Goal: Task Accomplishment & Management: Manage account settings

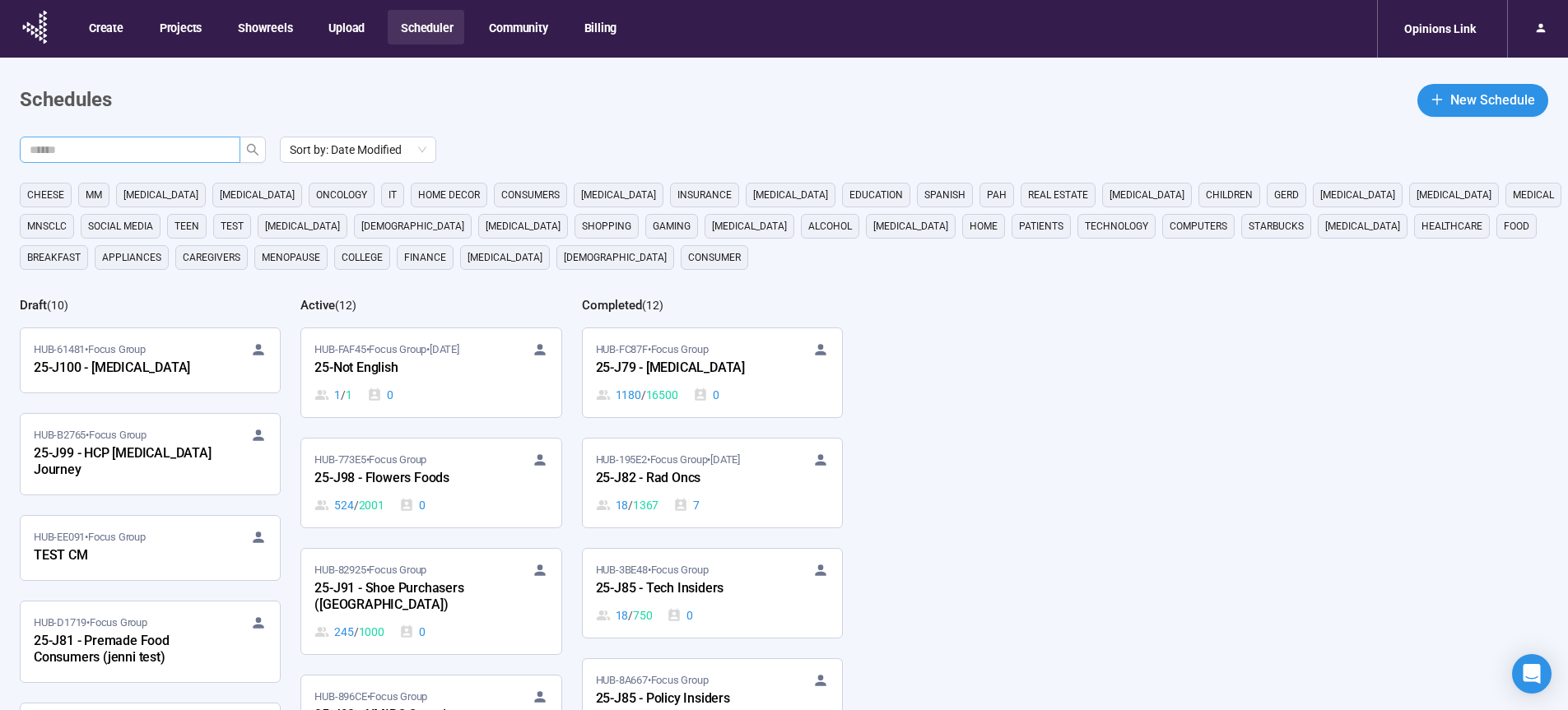
click at [140, 148] on input "text" at bounding box center [123, 150] width 187 height 18
type input "**"
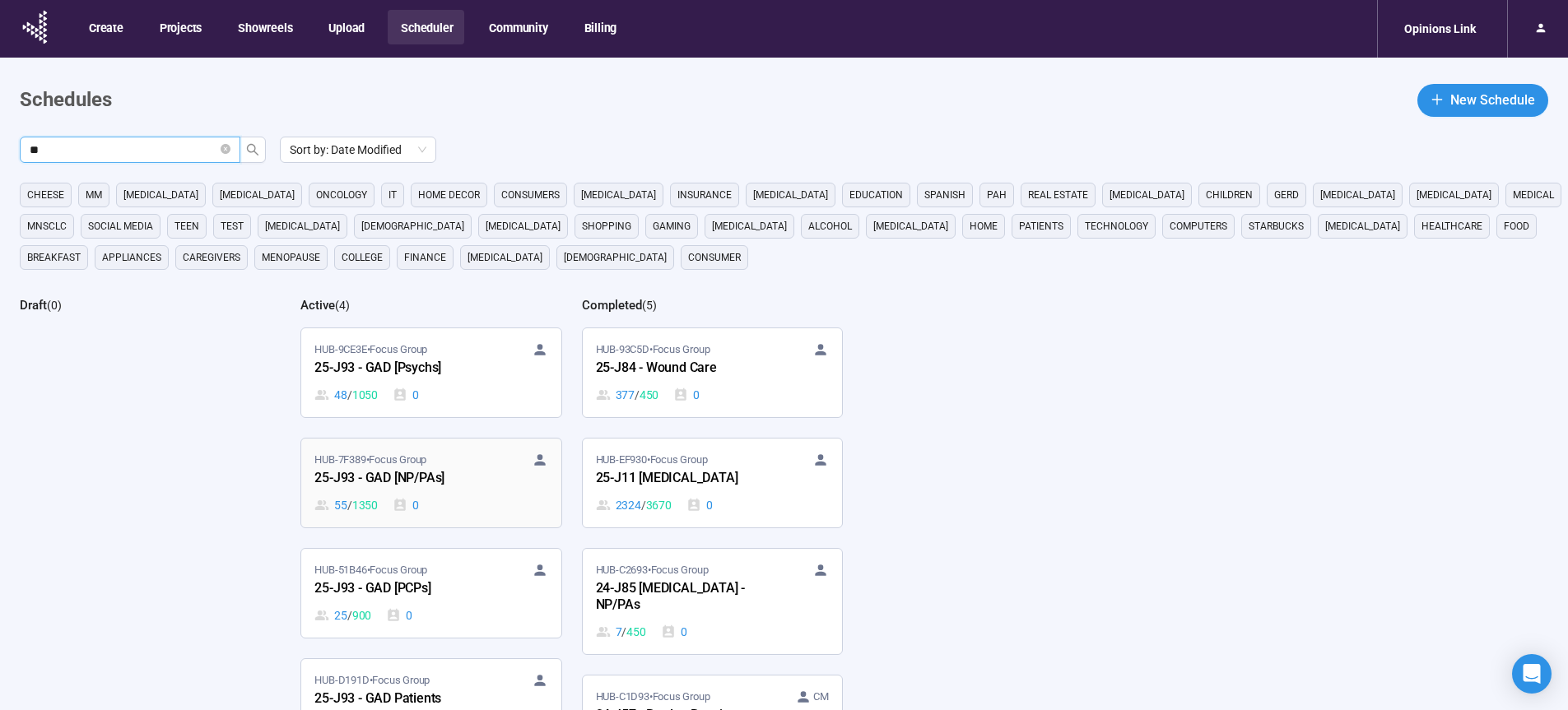
scroll to position [18, 0]
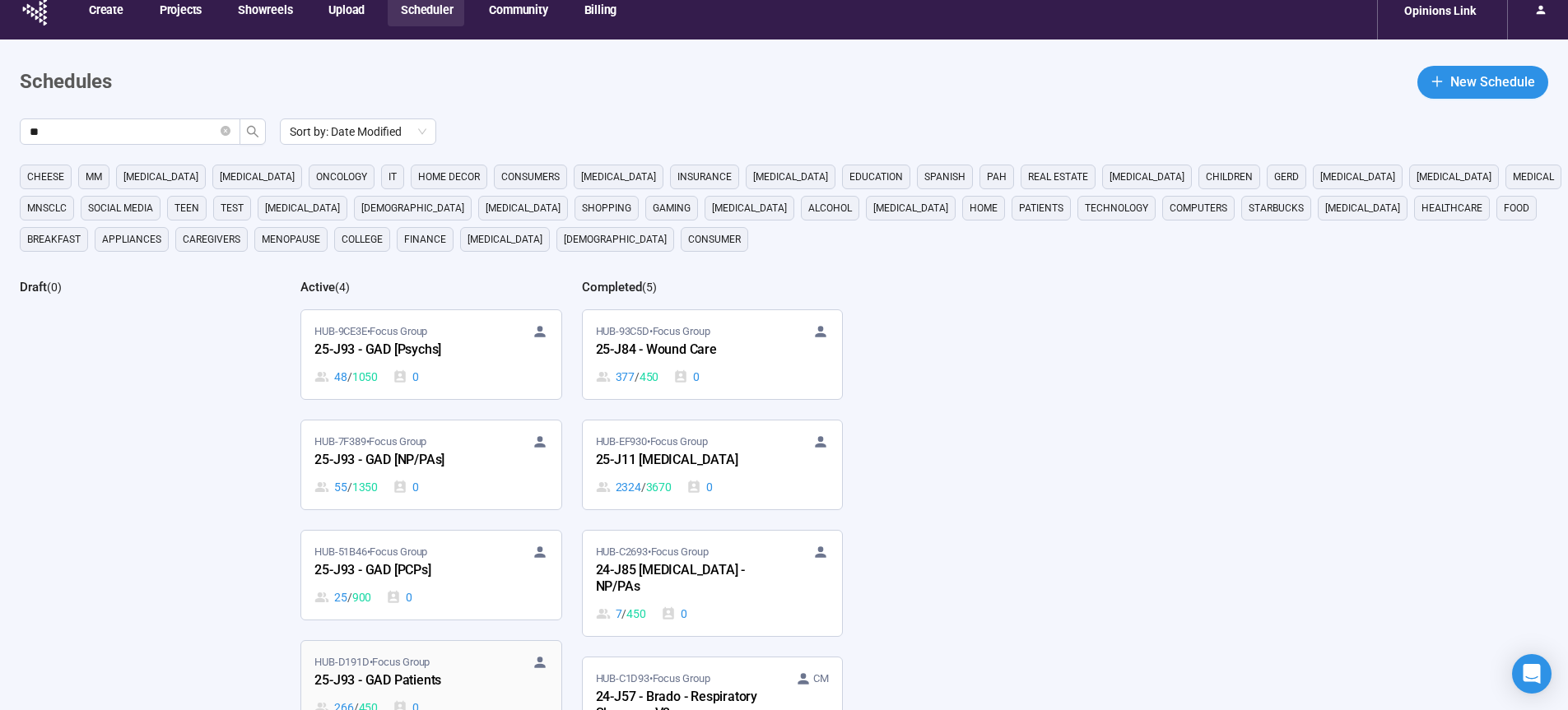
click at [410, 671] on div "25-J93 - GAD Patients" at bounding box center [405, 681] width 181 height 22
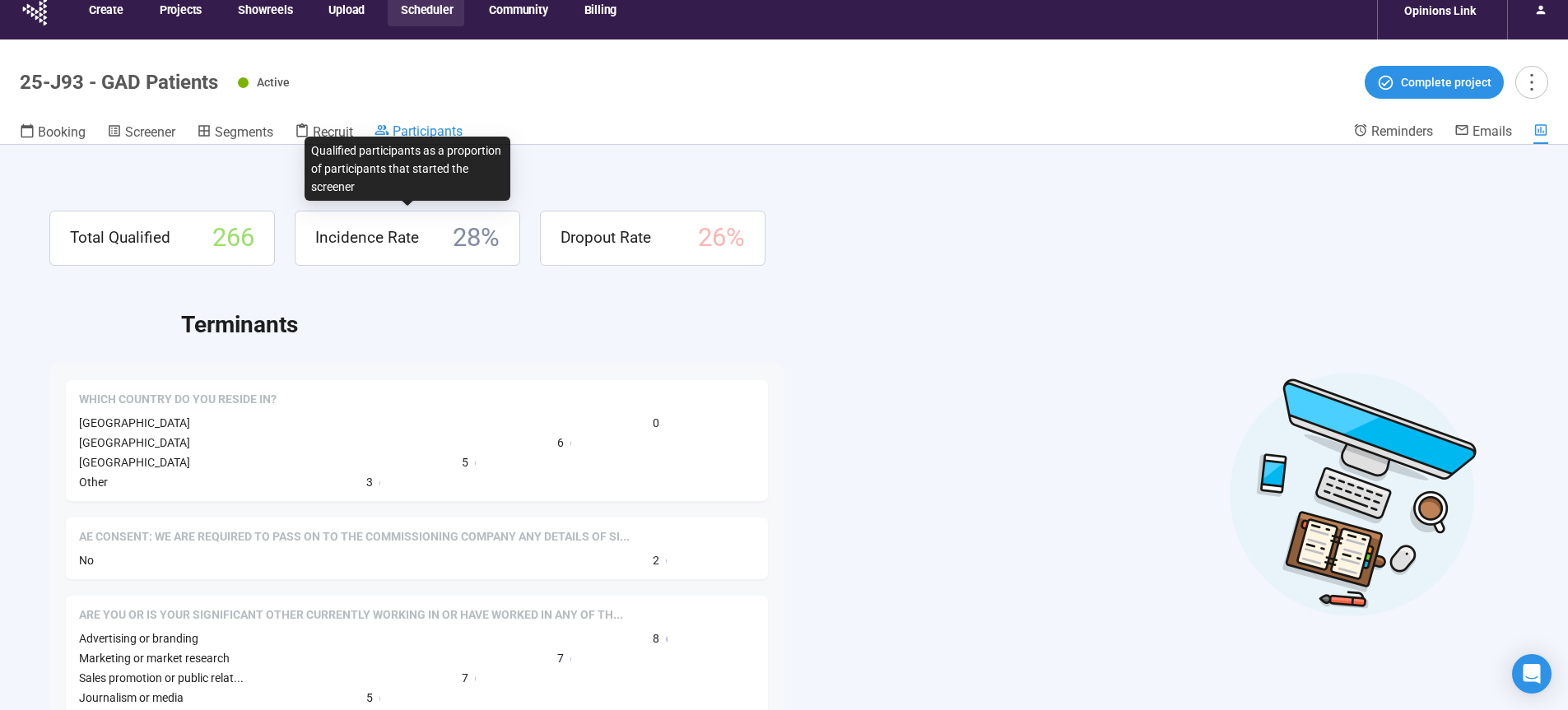
click at [414, 126] on span "Participants" at bounding box center [428, 131] width 70 height 15
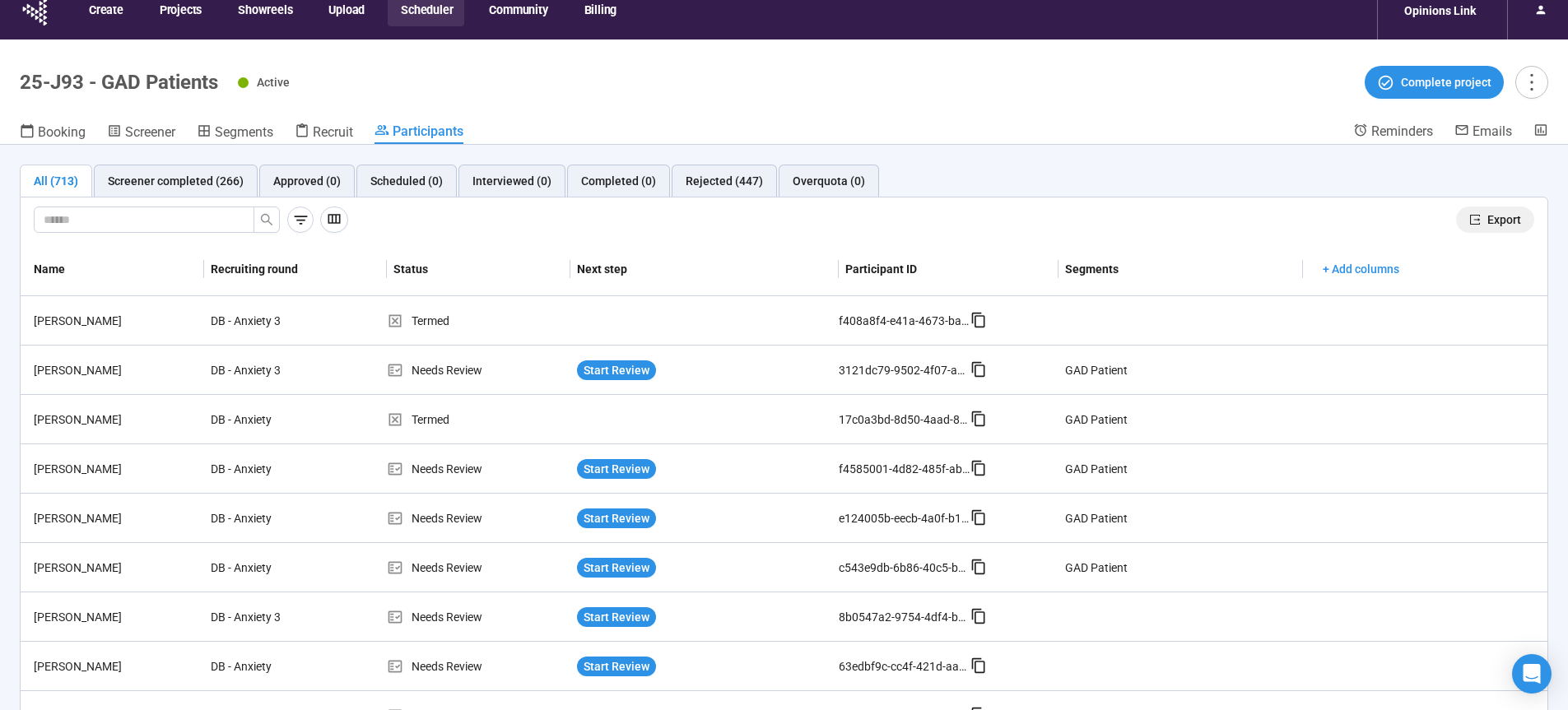
click at [1489, 220] on span "Export" at bounding box center [1504, 220] width 34 height 18
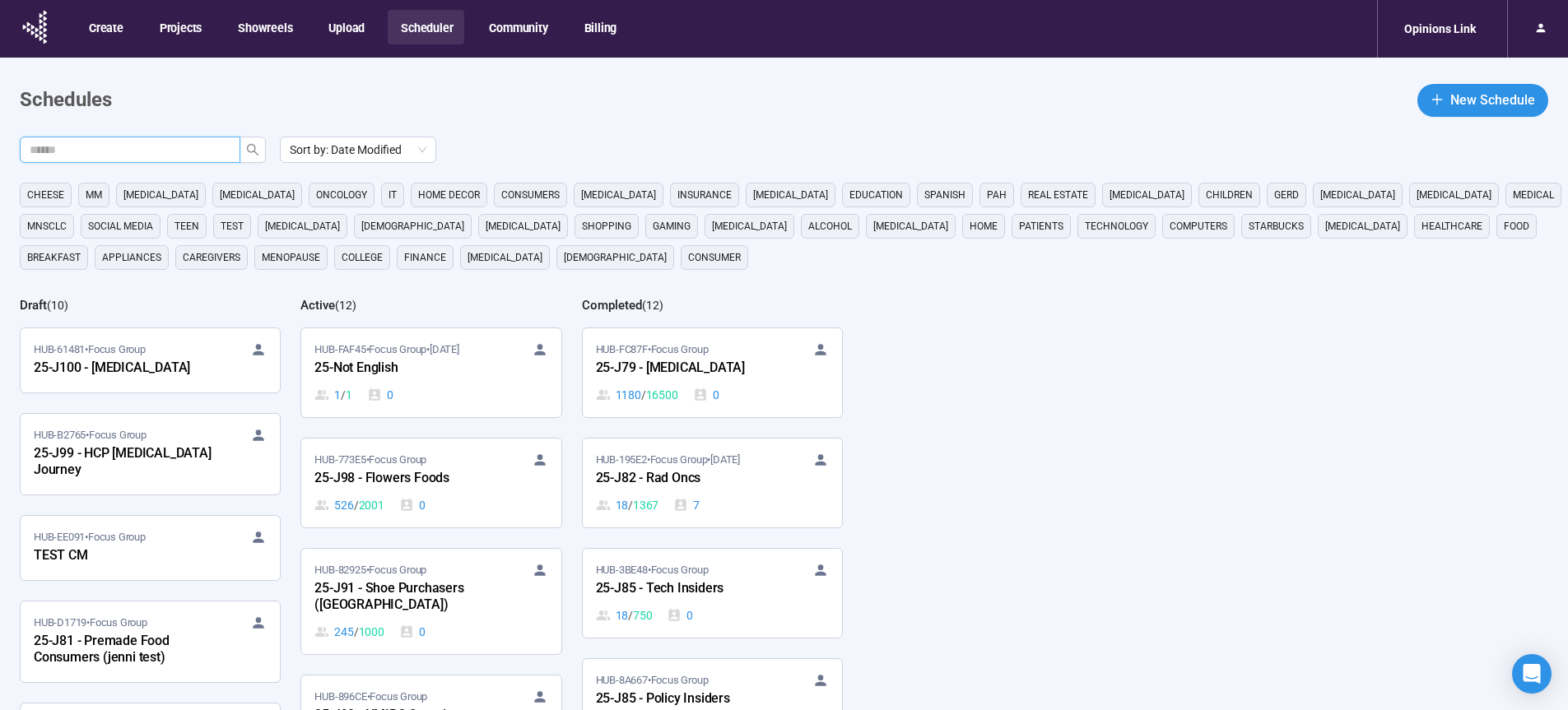
click at [178, 145] on input "text" at bounding box center [123, 150] width 187 height 18
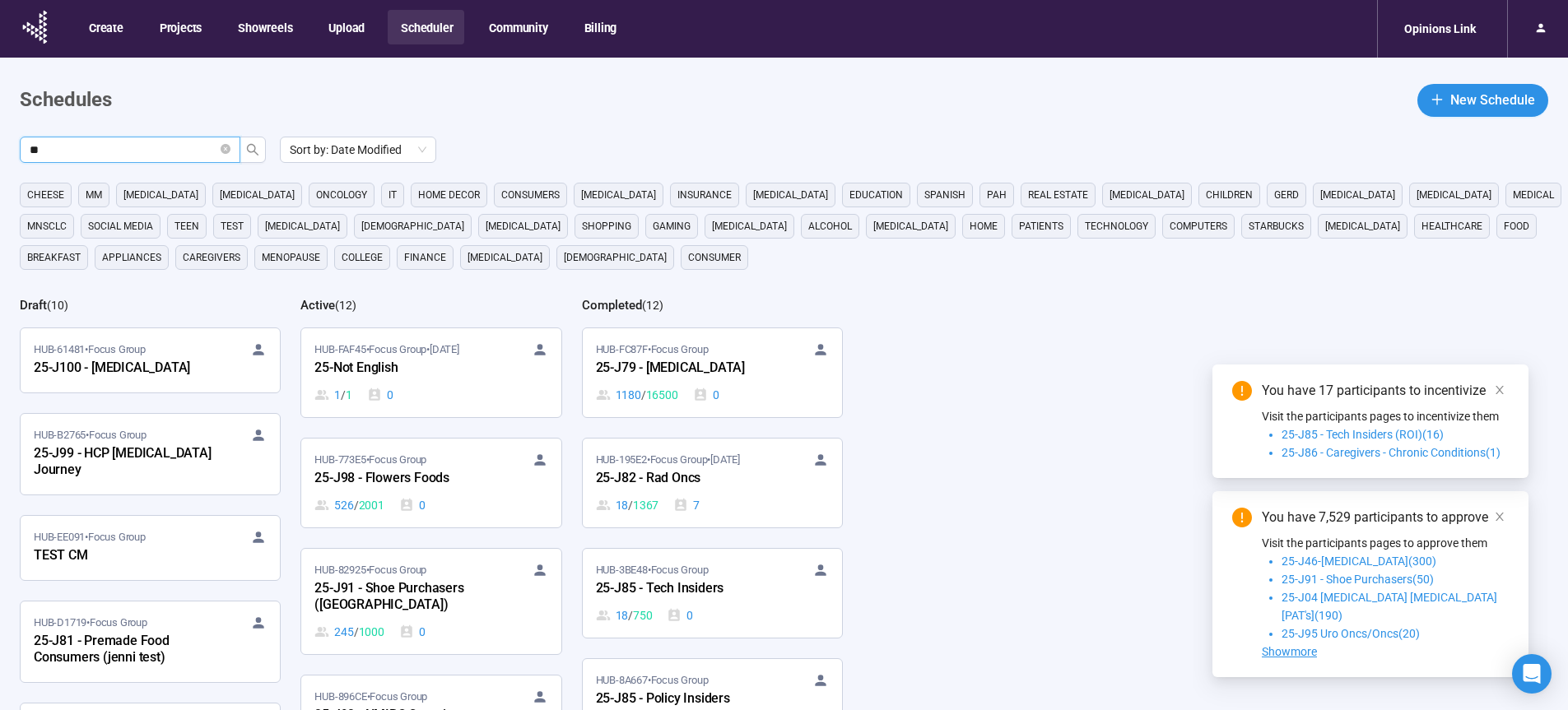
type input "**"
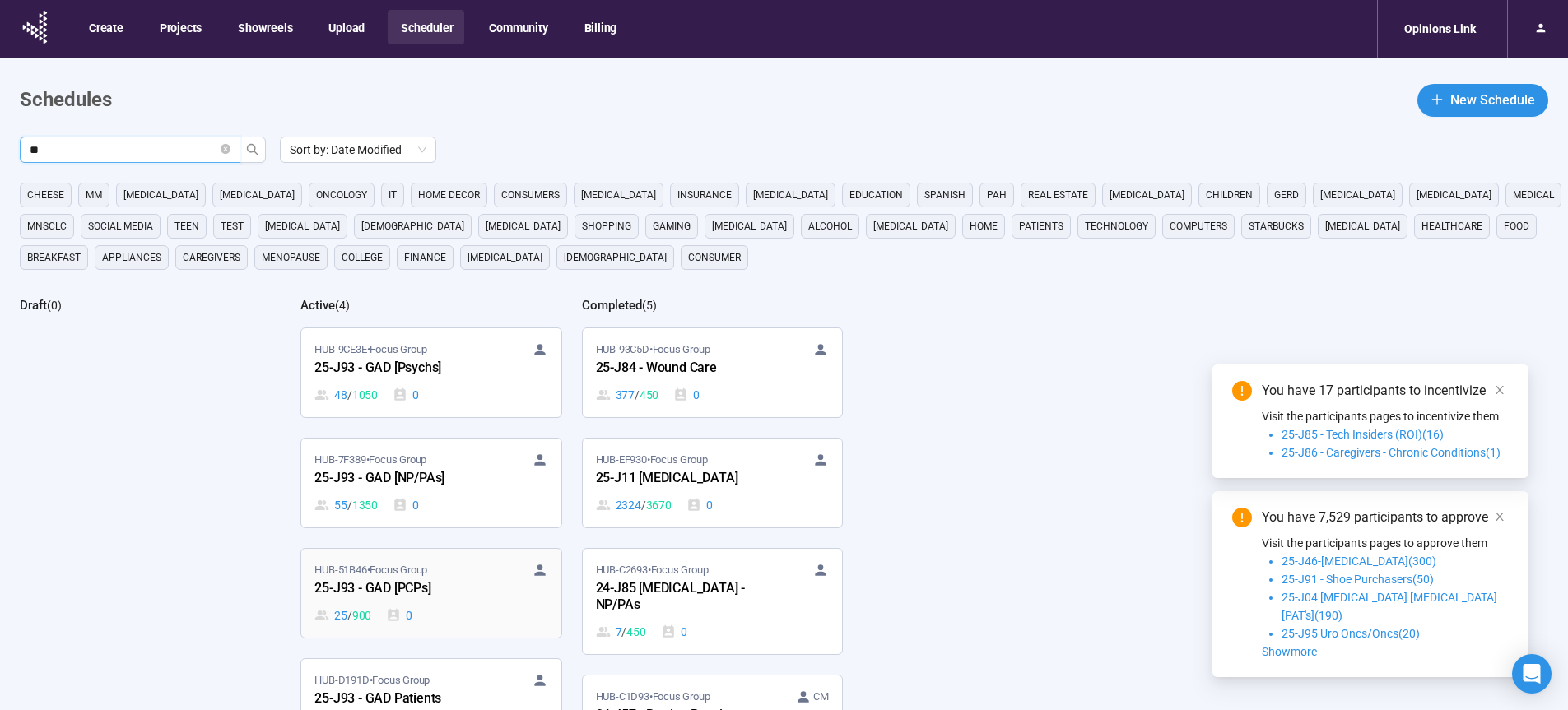
click at [415, 586] on div "25-J93 - GAD [PCPs]" at bounding box center [405, 589] width 181 height 22
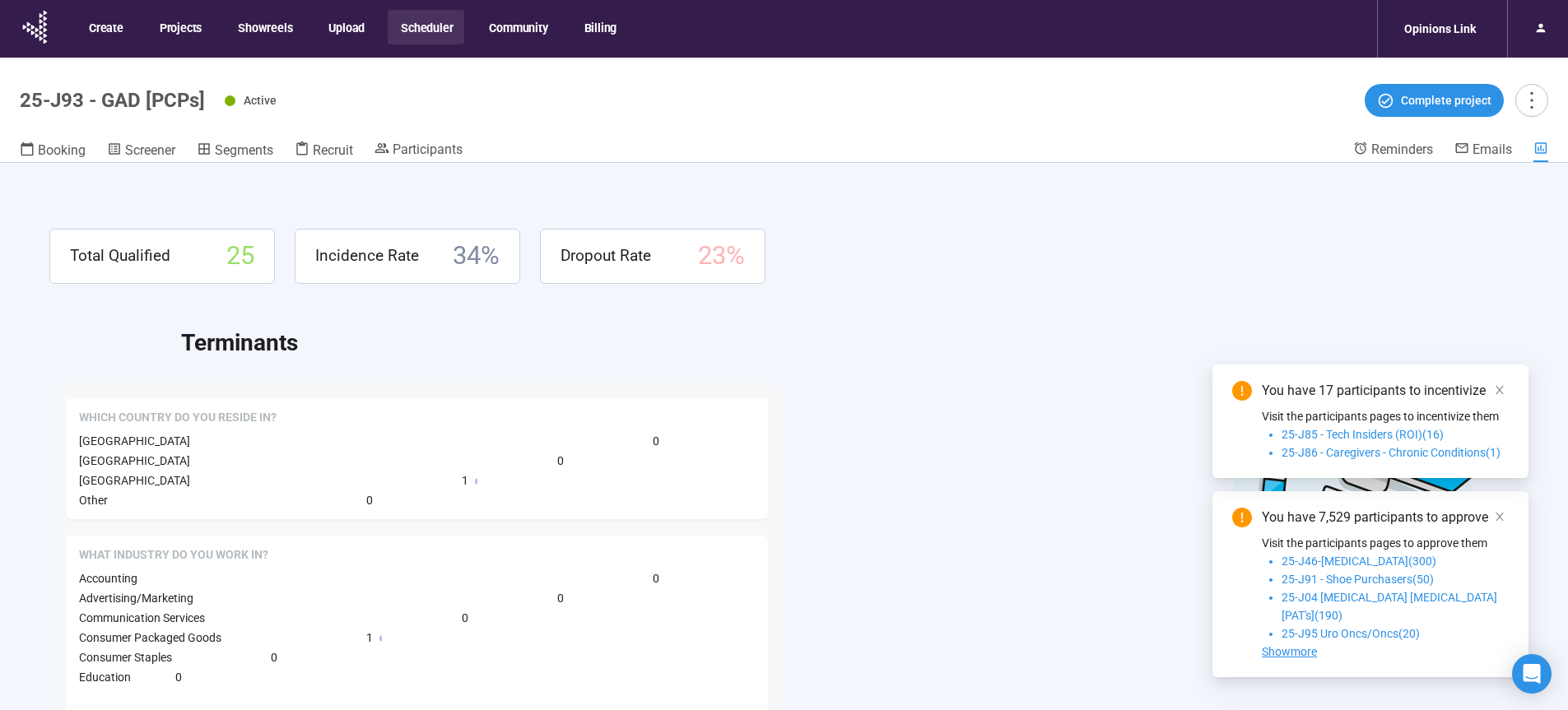
click at [442, 138] on header "25-J93 - GAD [PCPs] Active Complete project Booking Screener Segments Recruit P…" at bounding box center [784, 109] width 1568 height 105
click at [441, 143] on span "Participants" at bounding box center [428, 149] width 70 height 15
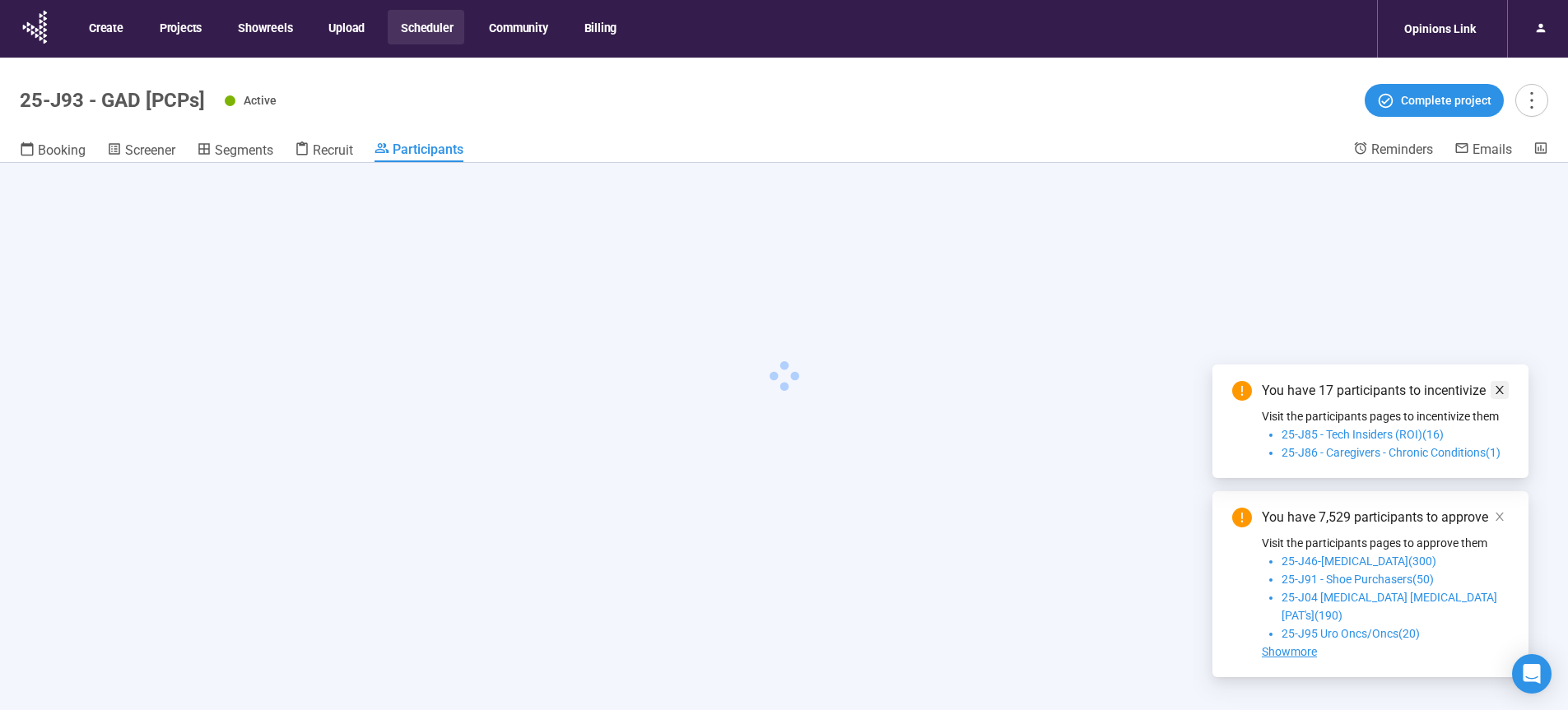
click at [1499, 394] on icon "close" at bounding box center [1500, 389] width 8 height 8
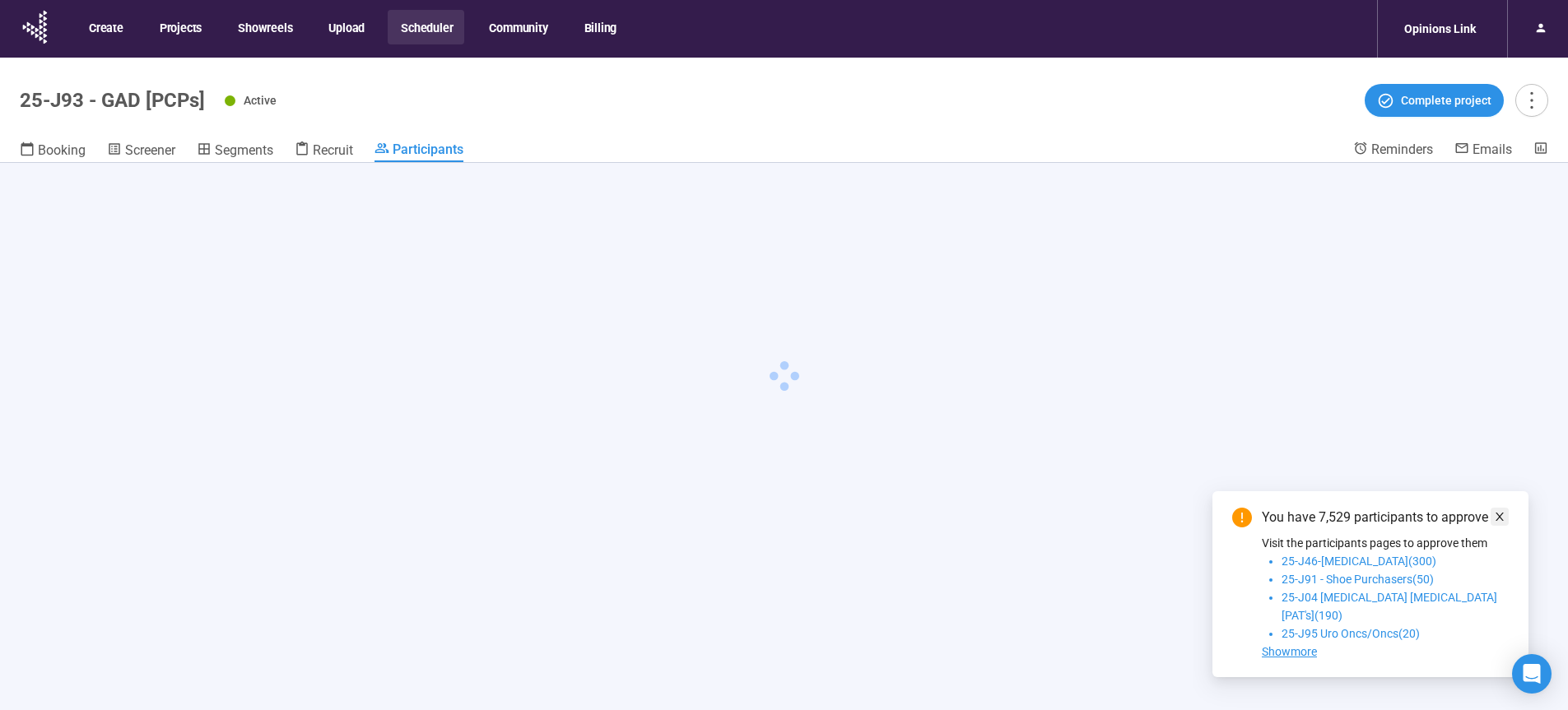
click at [1500, 521] on icon "close" at bounding box center [1500, 516] width 8 height 8
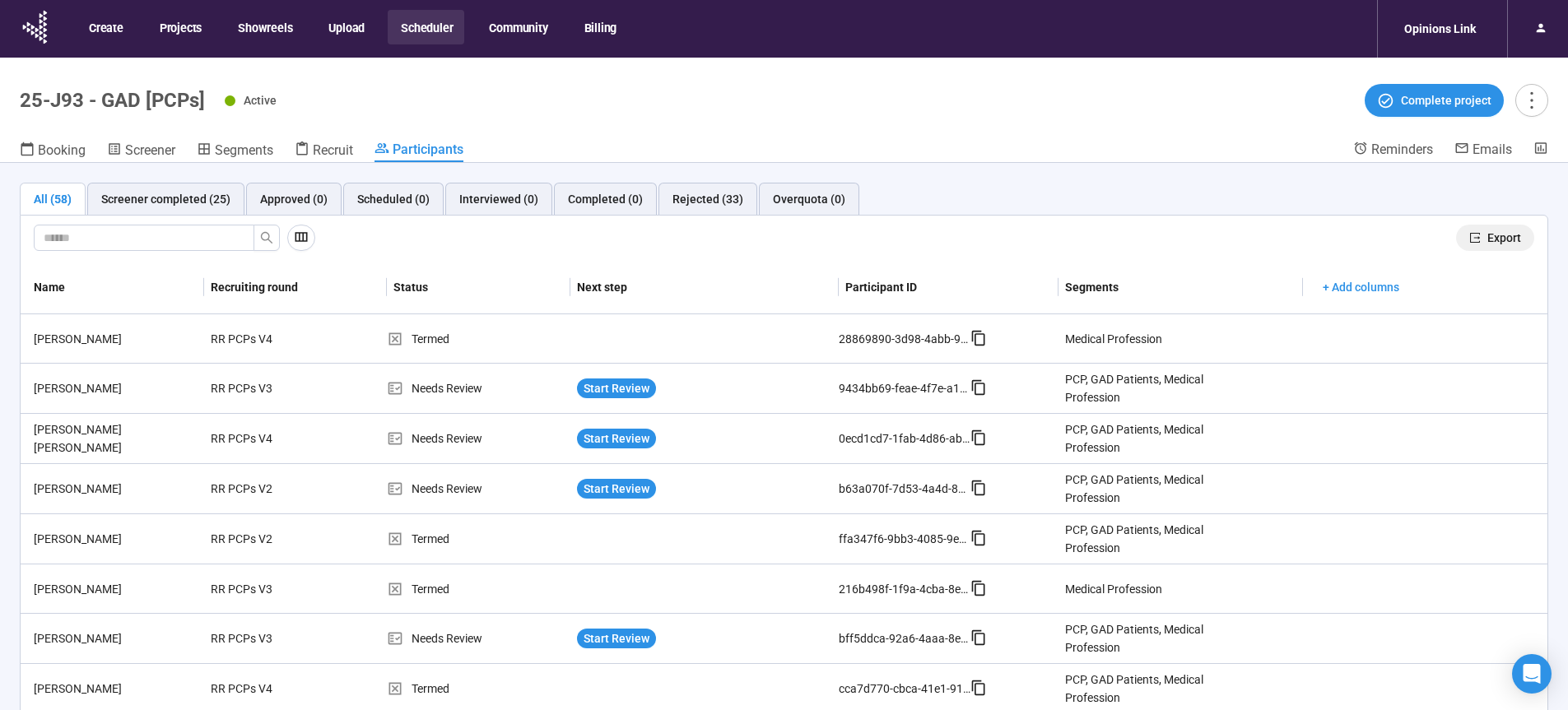
click at [1487, 235] on span "Export" at bounding box center [1504, 238] width 34 height 18
click at [423, 31] on button "Scheduler" at bounding box center [425, 27] width 76 height 35
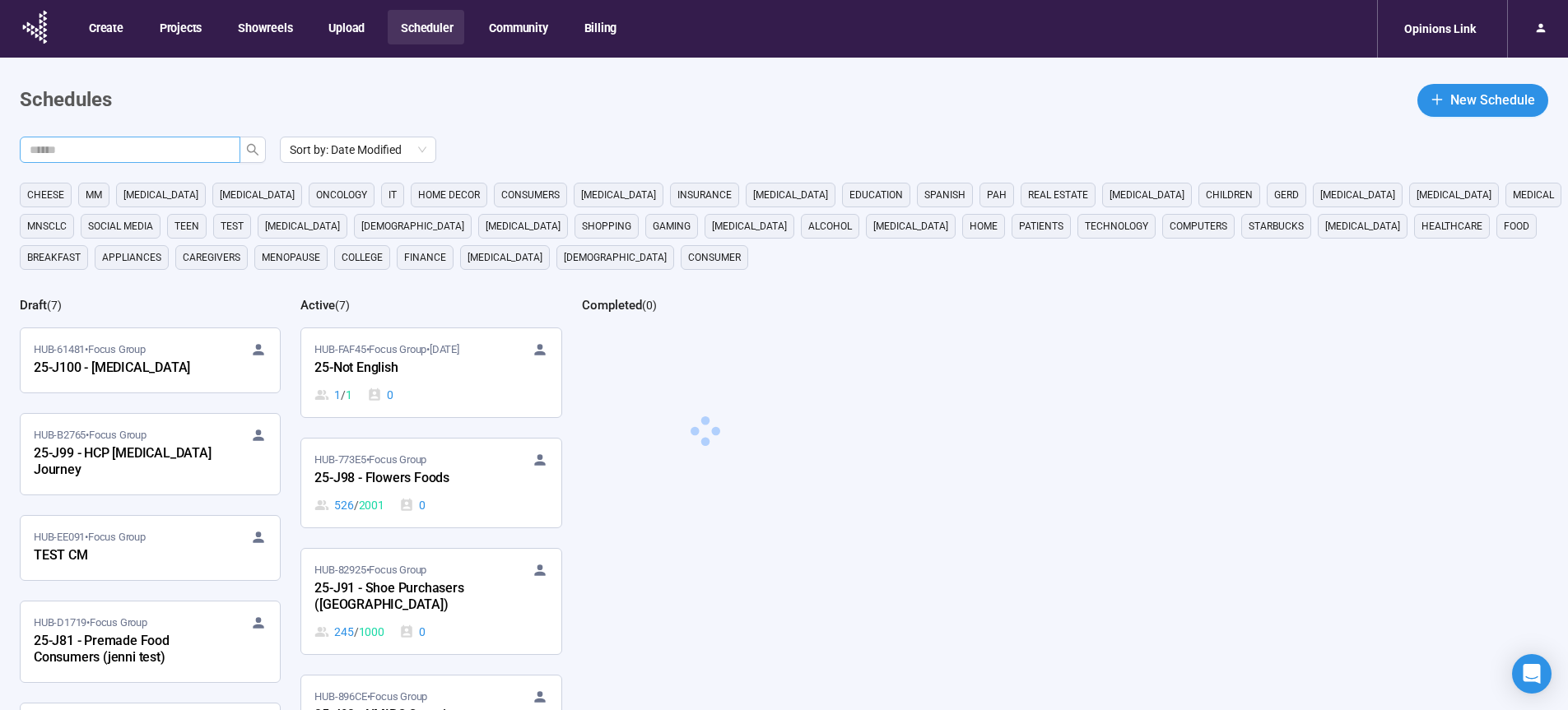
click at [115, 160] on span at bounding box center [130, 149] width 221 height 26
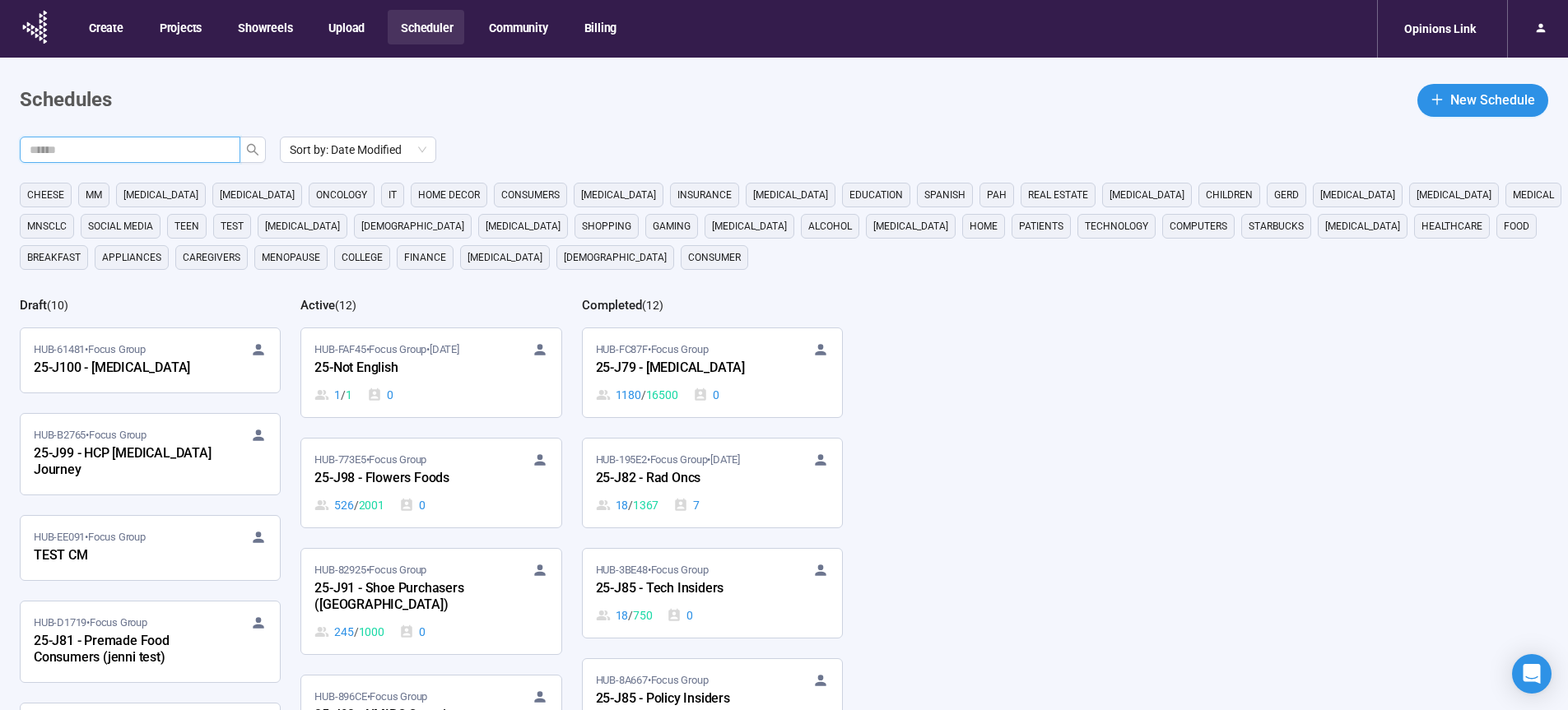
click at [121, 151] on input "text" at bounding box center [123, 150] width 187 height 18
type input "**"
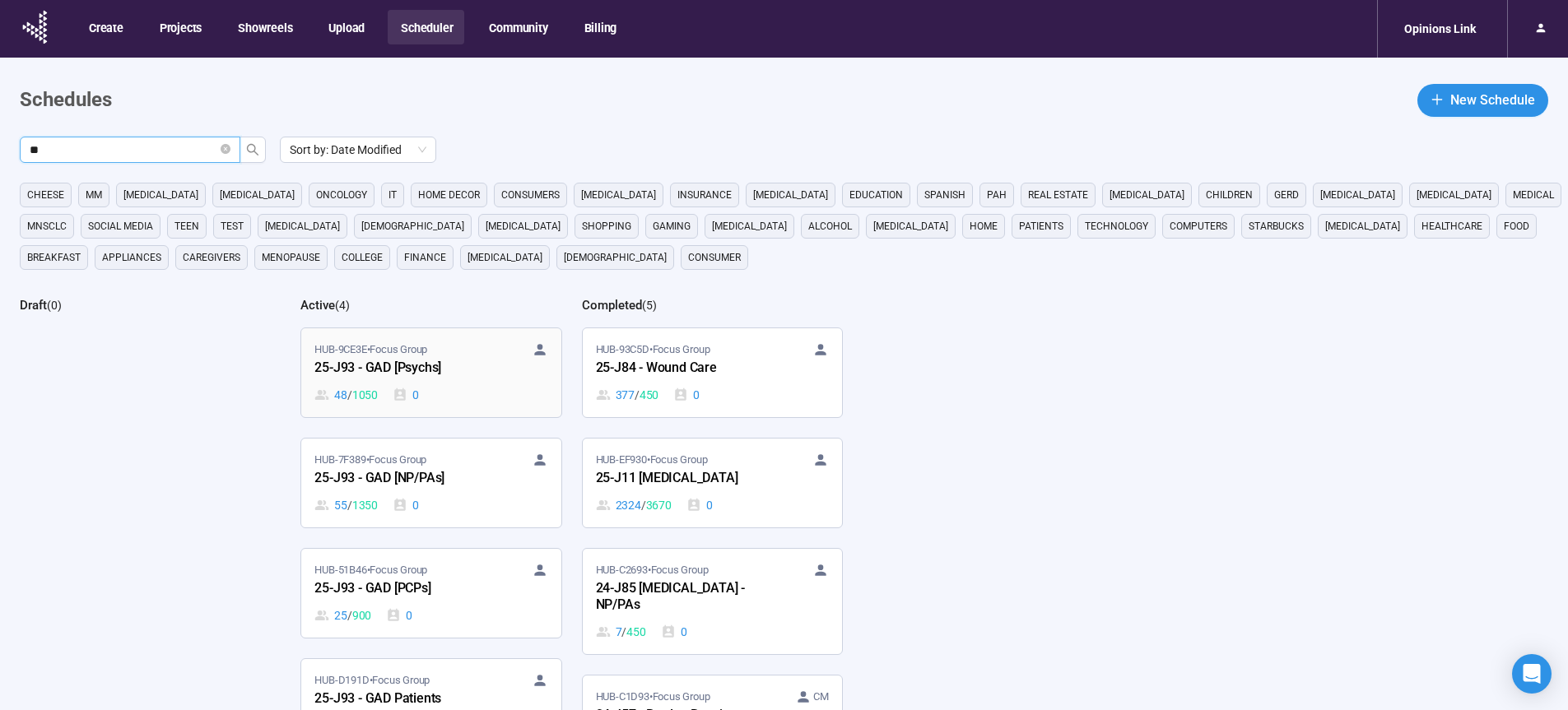
click at [414, 370] on div "25-J93 - GAD [Psychs]" at bounding box center [405, 368] width 181 height 22
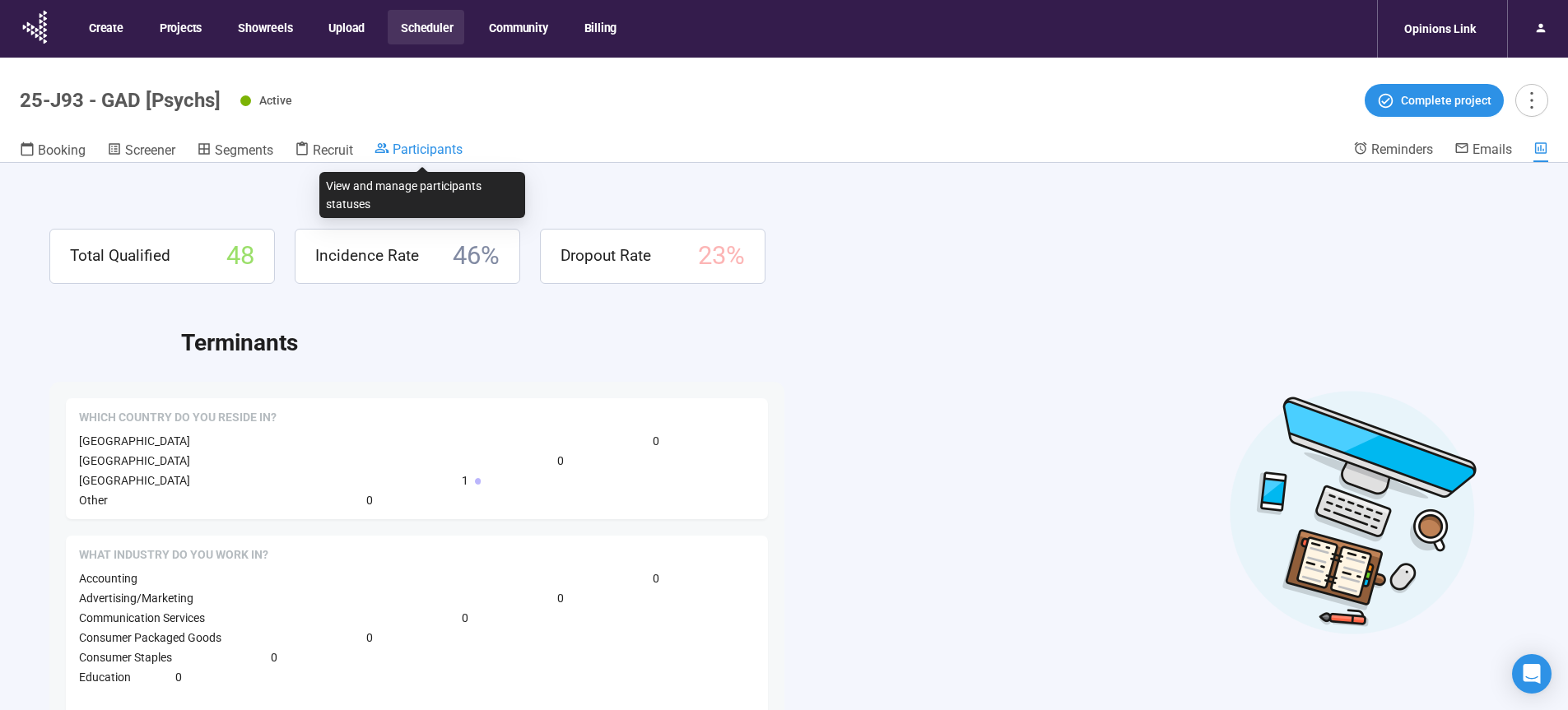
click at [436, 145] on span "Participants" at bounding box center [428, 149] width 70 height 15
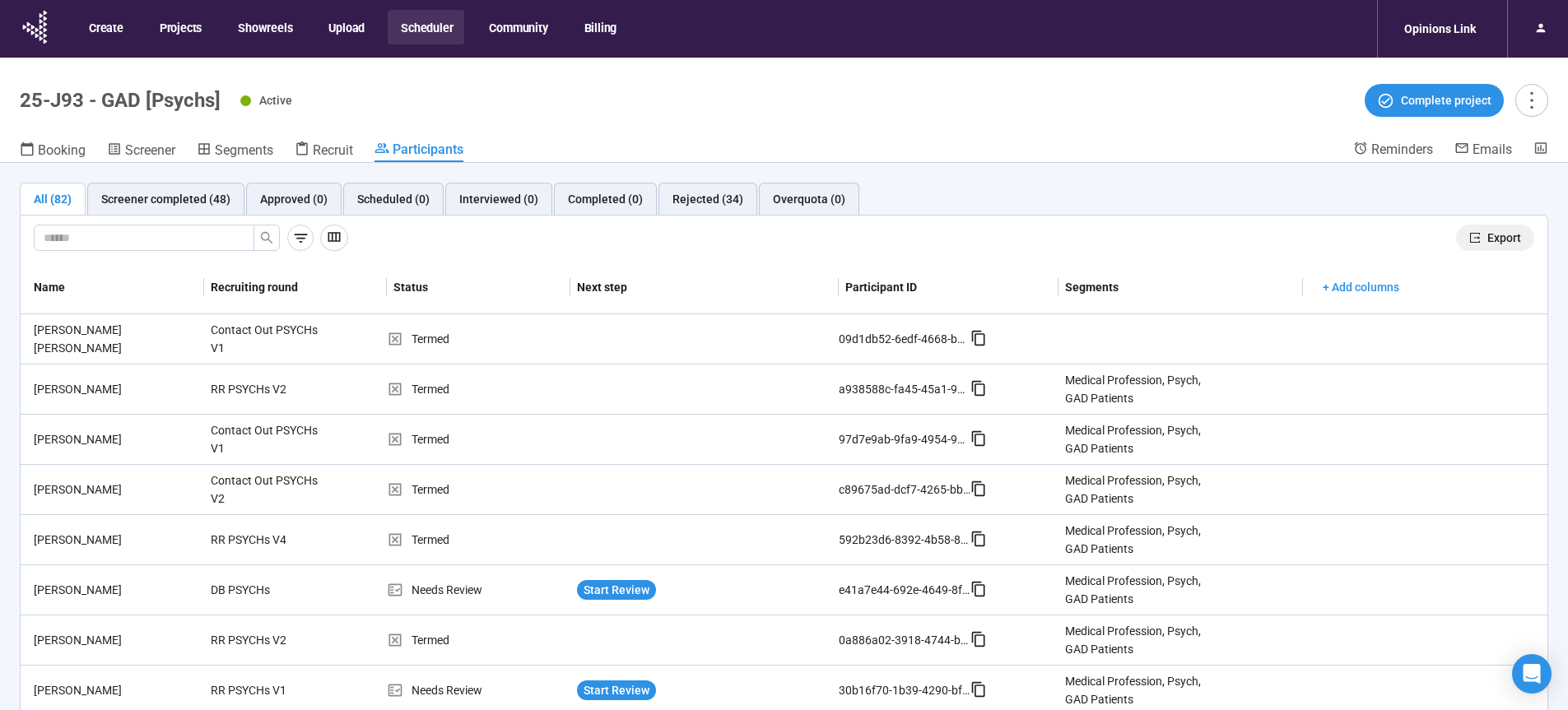
click at [1475, 241] on button "Export" at bounding box center [1495, 238] width 78 height 26
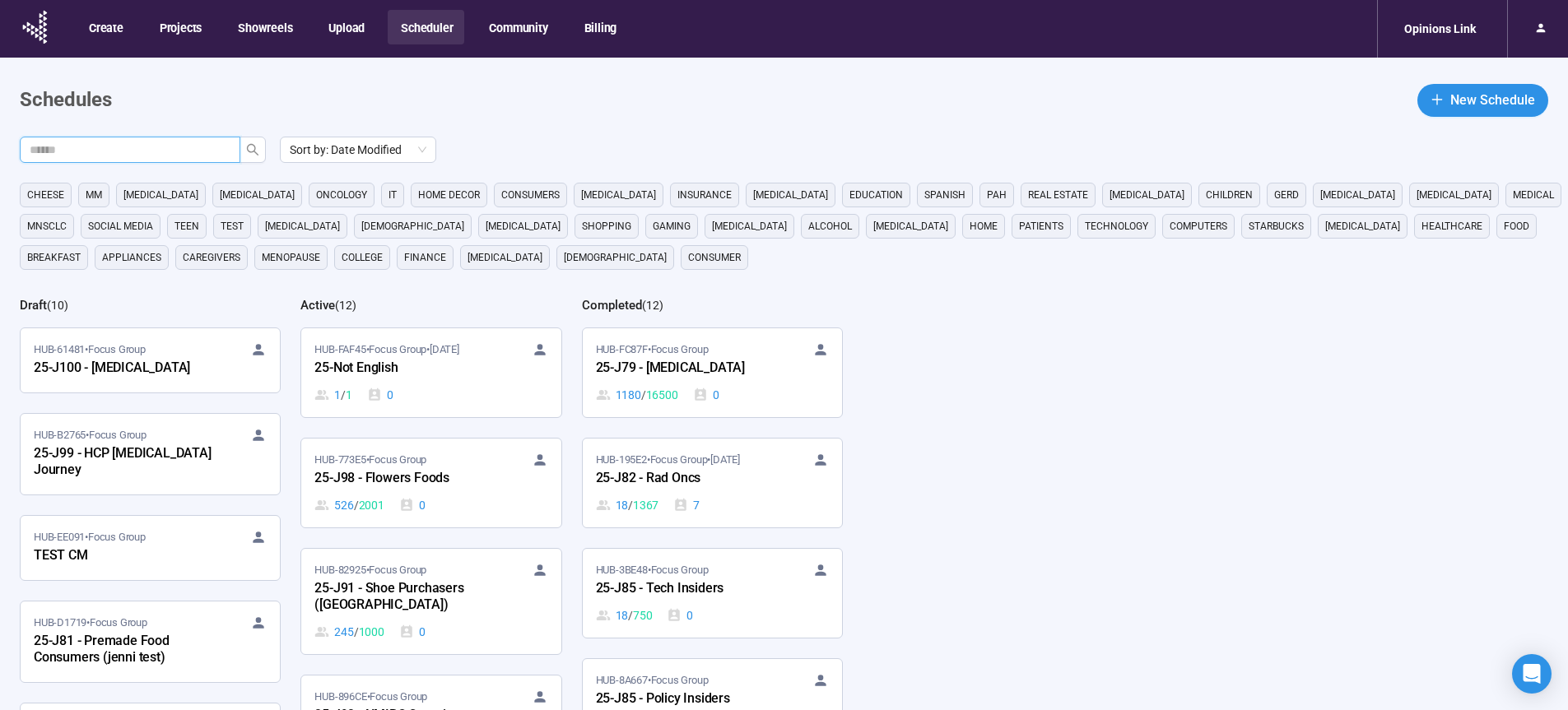
click at [186, 148] on input "text" at bounding box center [123, 150] width 187 height 18
type input "**"
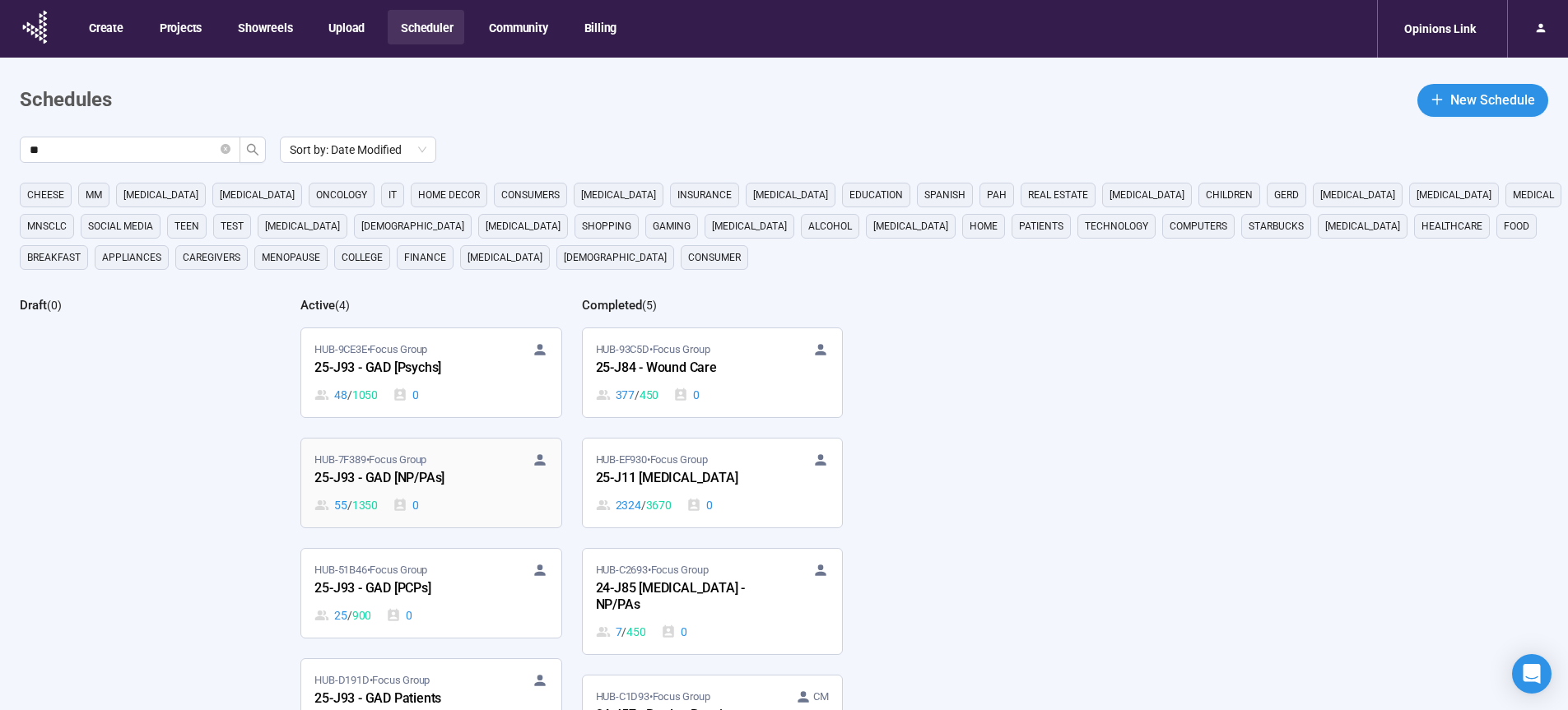
click at [420, 478] on div "25-J93 - GAD [NP/PAs]" at bounding box center [405, 479] width 181 height 22
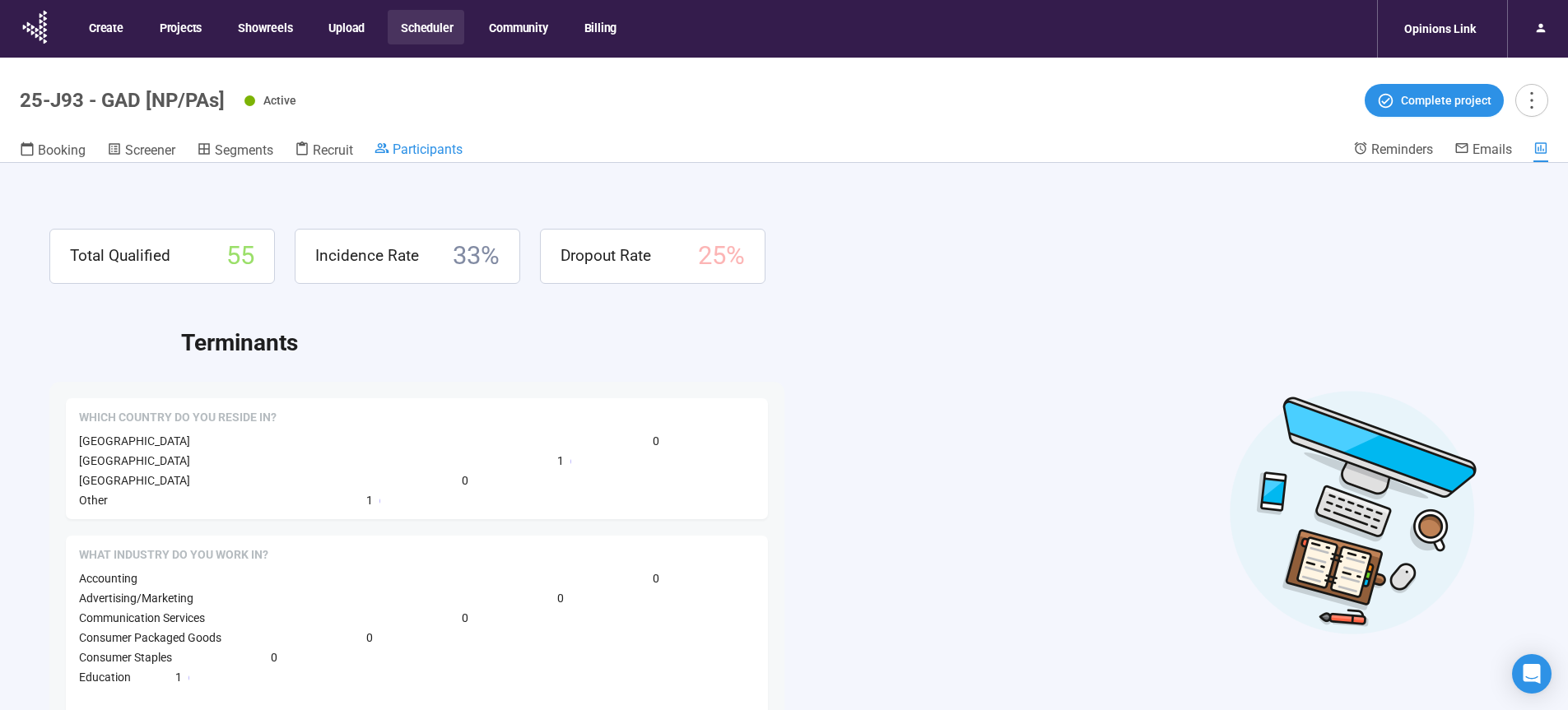
click at [429, 153] on span "Participants" at bounding box center [428, 149] width 70 height 15
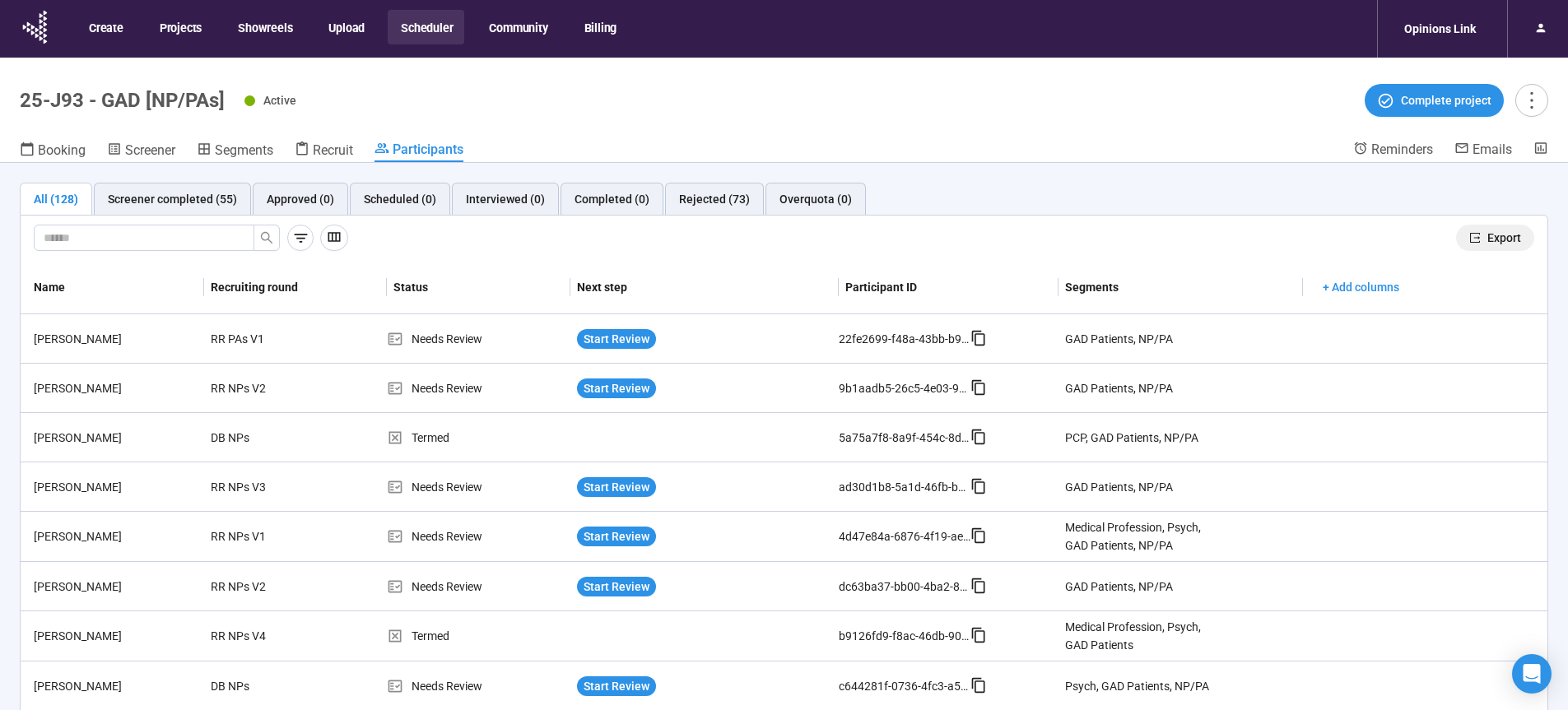
click at [1475, 244] on button "Export" at bounding box center [1495, 238] width 78 height 26
click at [431, 27] on button "Scheduler" at bounding box center [425, 27] width 76 height 35
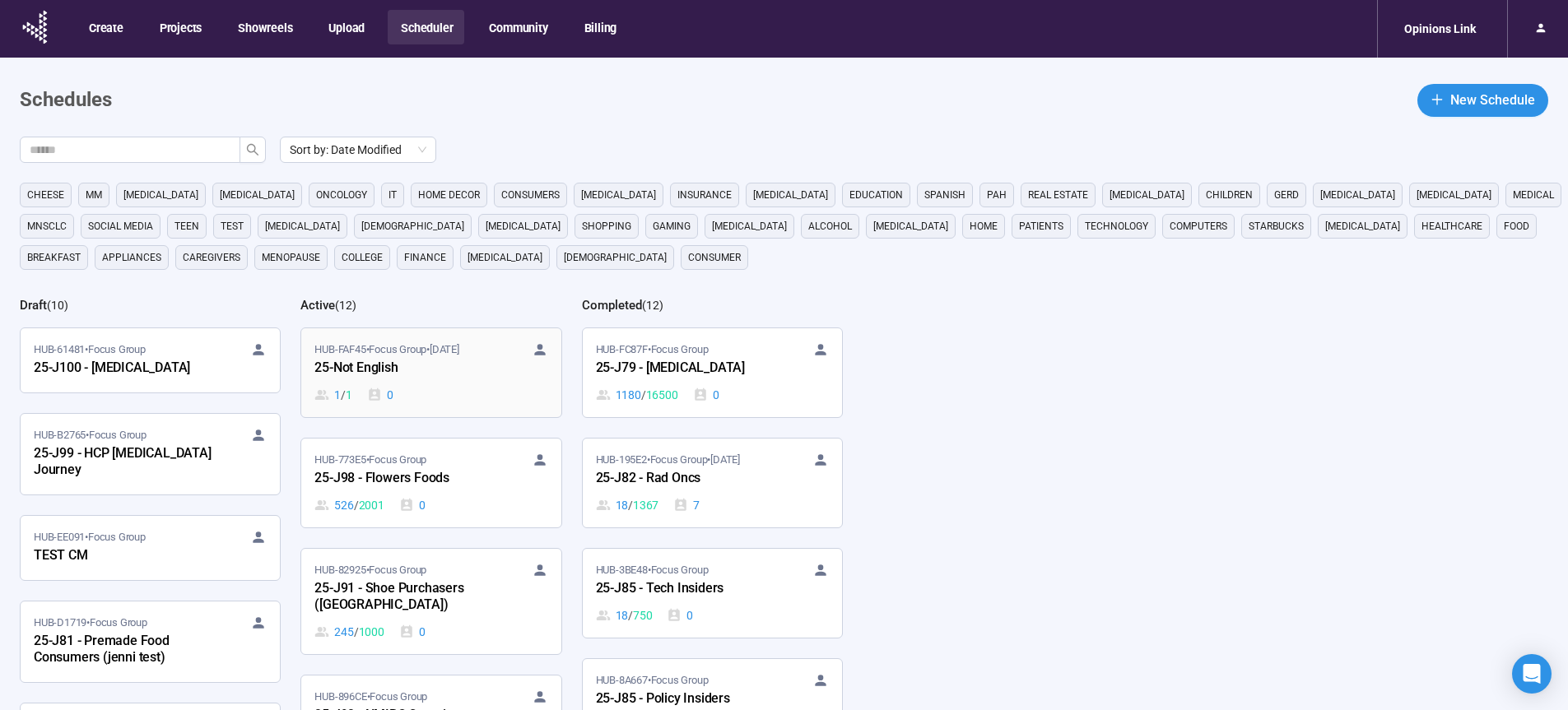
click at [383, 367] on div "25-Not English" at bounding box center [405, 368] width 181 height 22
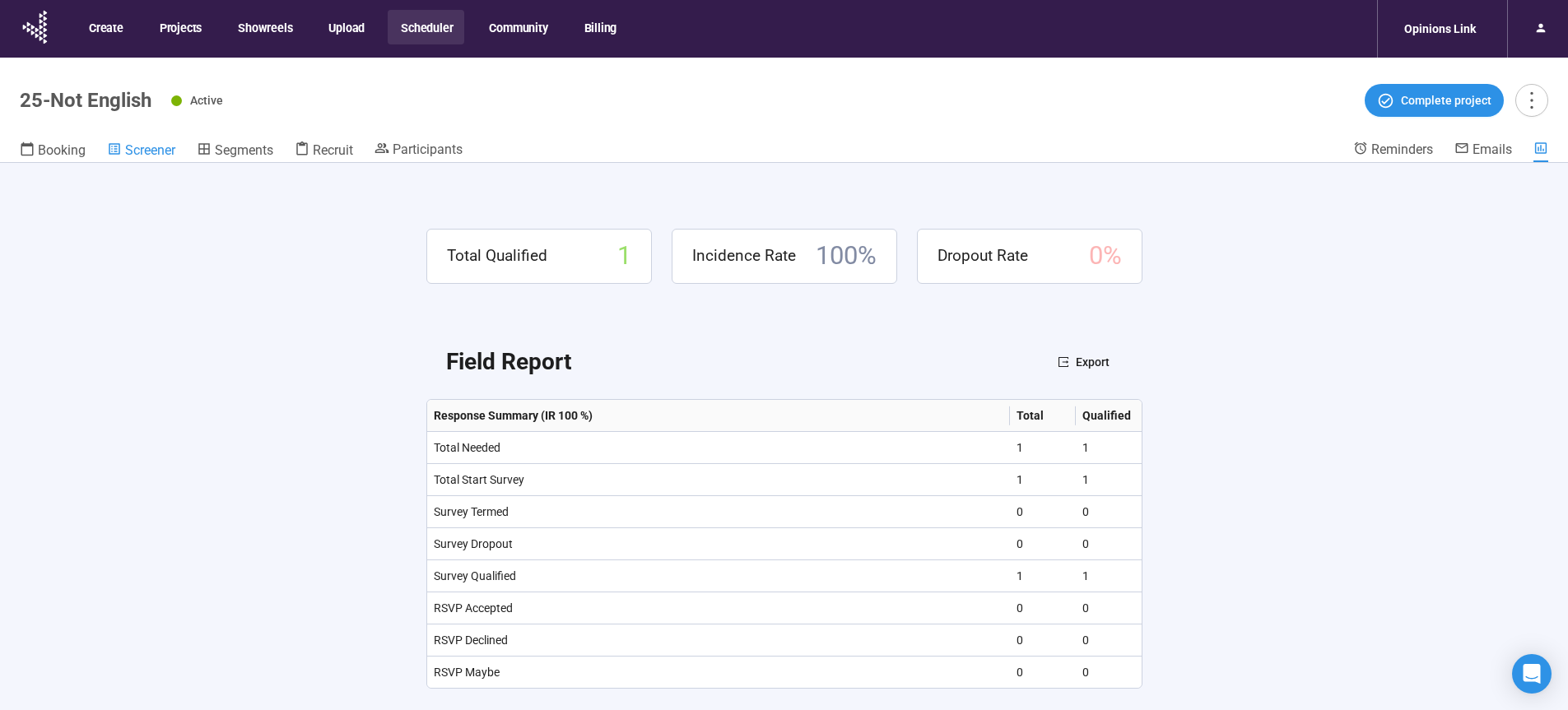
click at [154, 148] on span "Screener" at bounding box center [151, 150] width 50 height 15
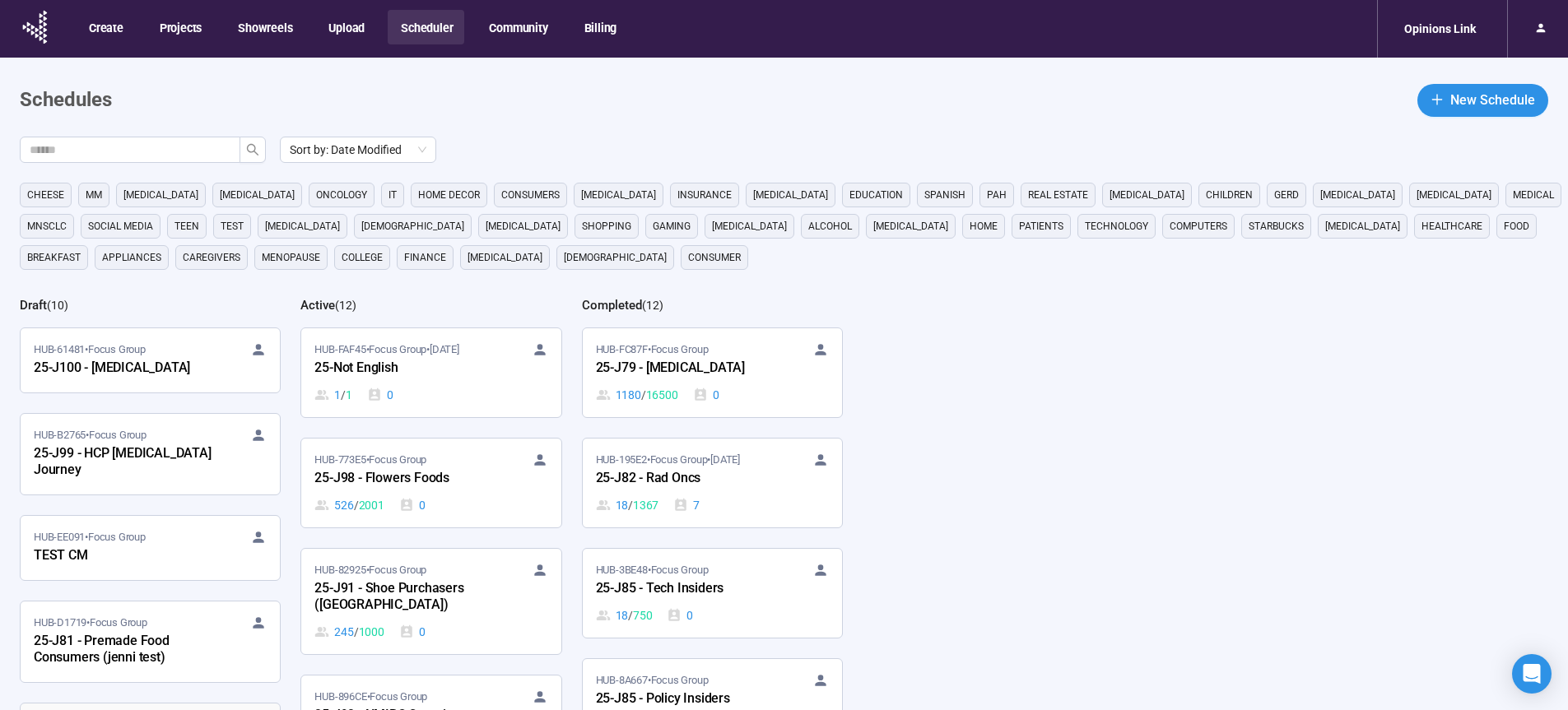
click at [170, 150] on input "text" at bounding box center [123, 150] width 187 height 18
type input "**"
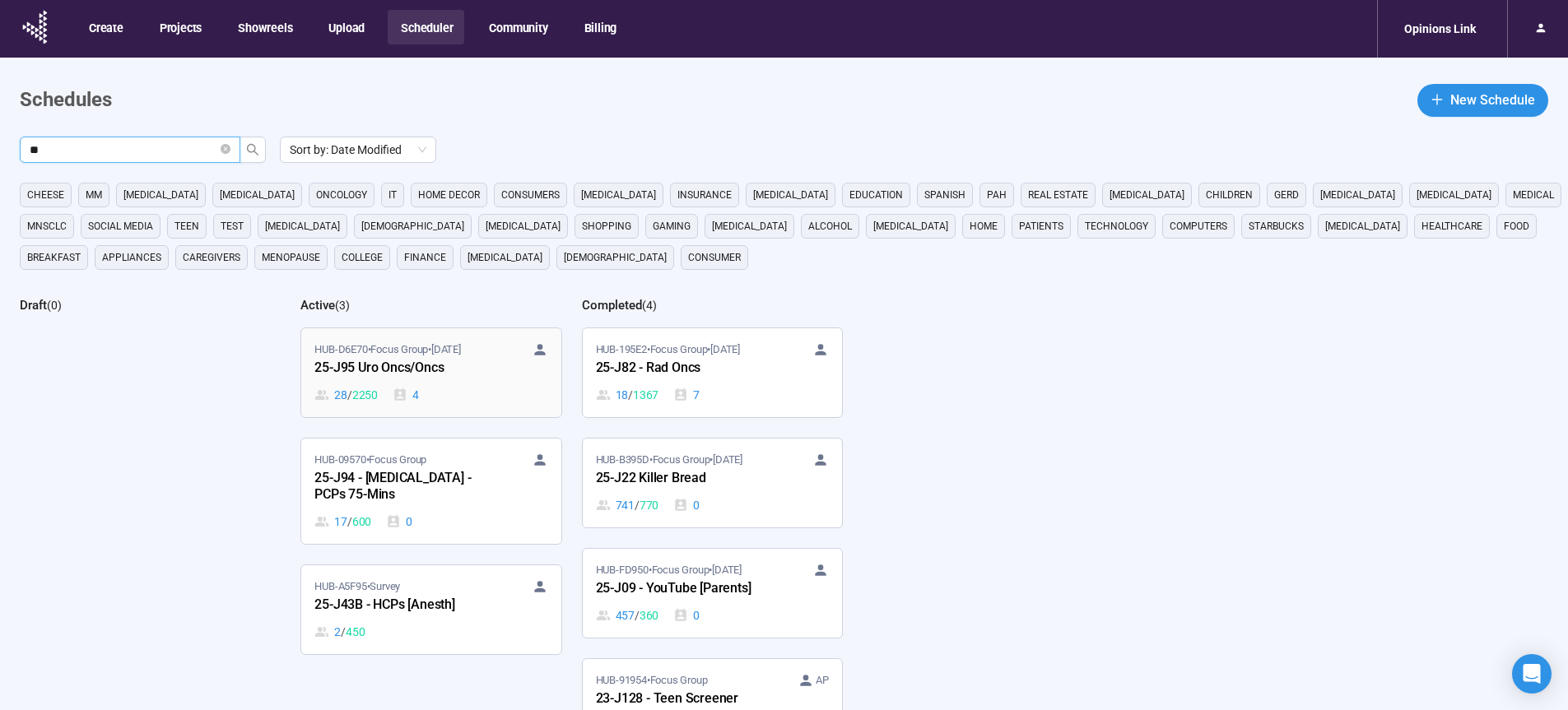
click at [386, 375] on div "25-J95 Uro Oncs/Oncs" at bounding box center [405, 368] width 181 height 22
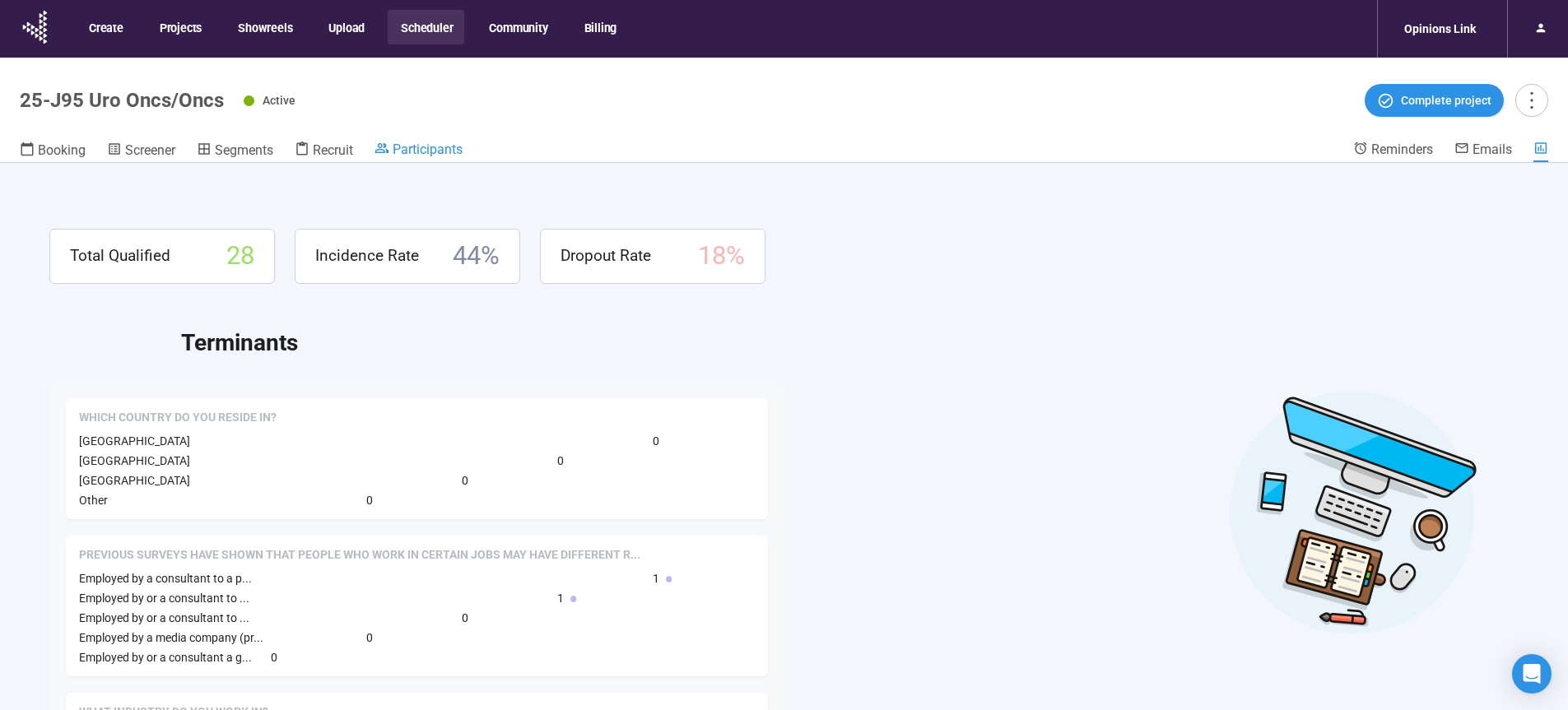
click at [425, 157] on link "Participants" at bounding box center [419, 151] width 88 height 20
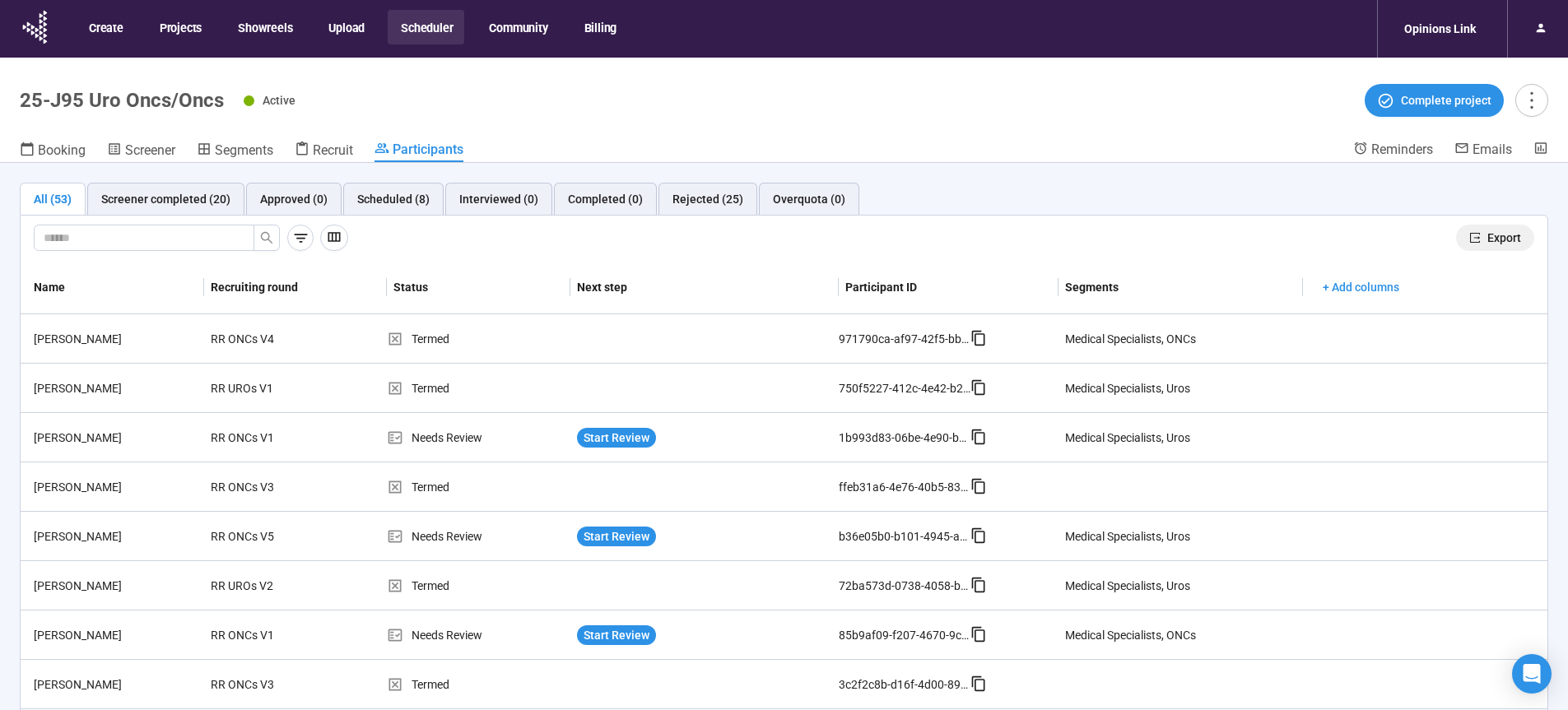
click at [1503, 247] on button "Export" at bounding box center [1495, 238] width 78 height 26
click at [429, 26] on button "Scheduler" at bounding box center [425, 27] width 76 height 35
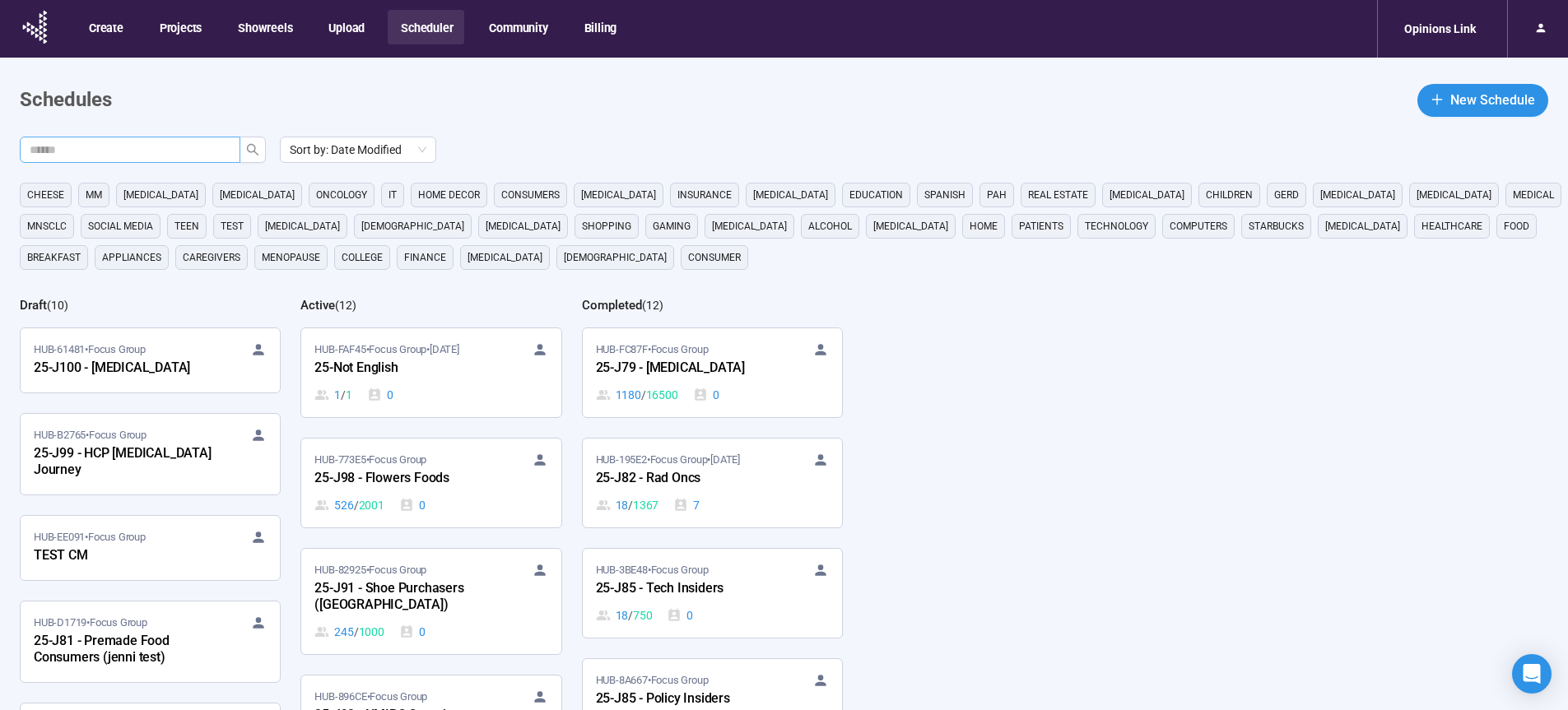
click at [160, 158] on input "text" at bounding box center [123, 150] width 187 height 18
type input "**"
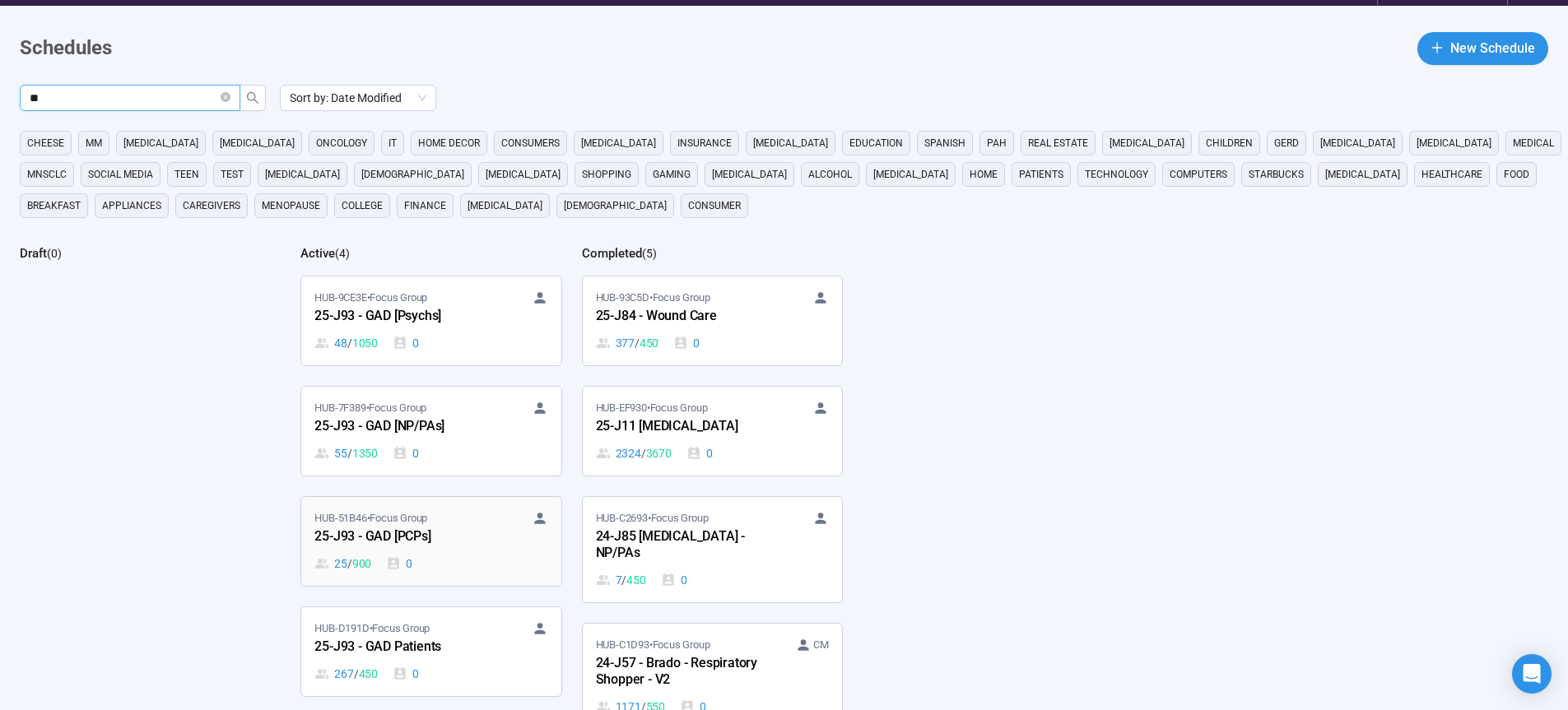
scroll to position [55, 0]
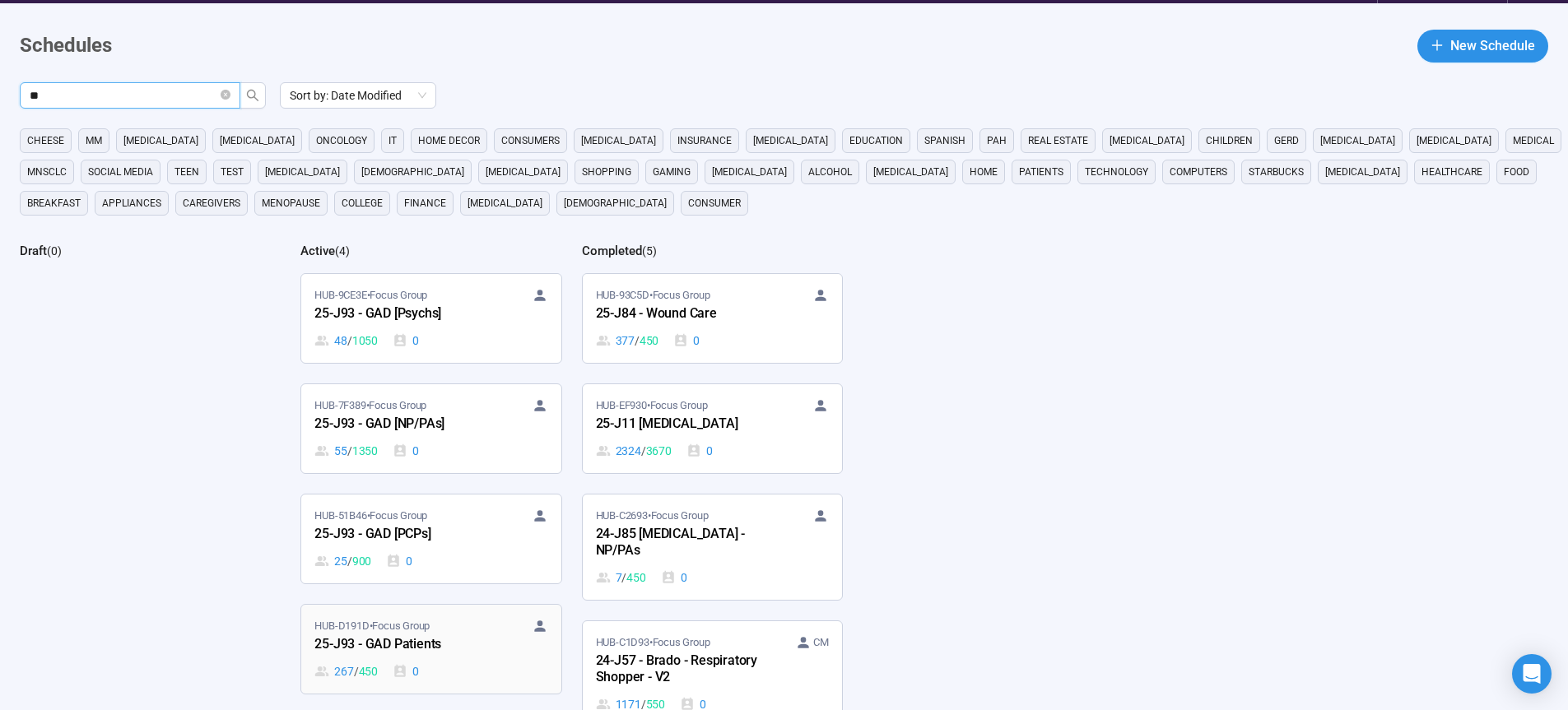
click at [391, 645] on div "25-J93 - GAD Patients" at bounding box center [405, 645] width 181 height 22
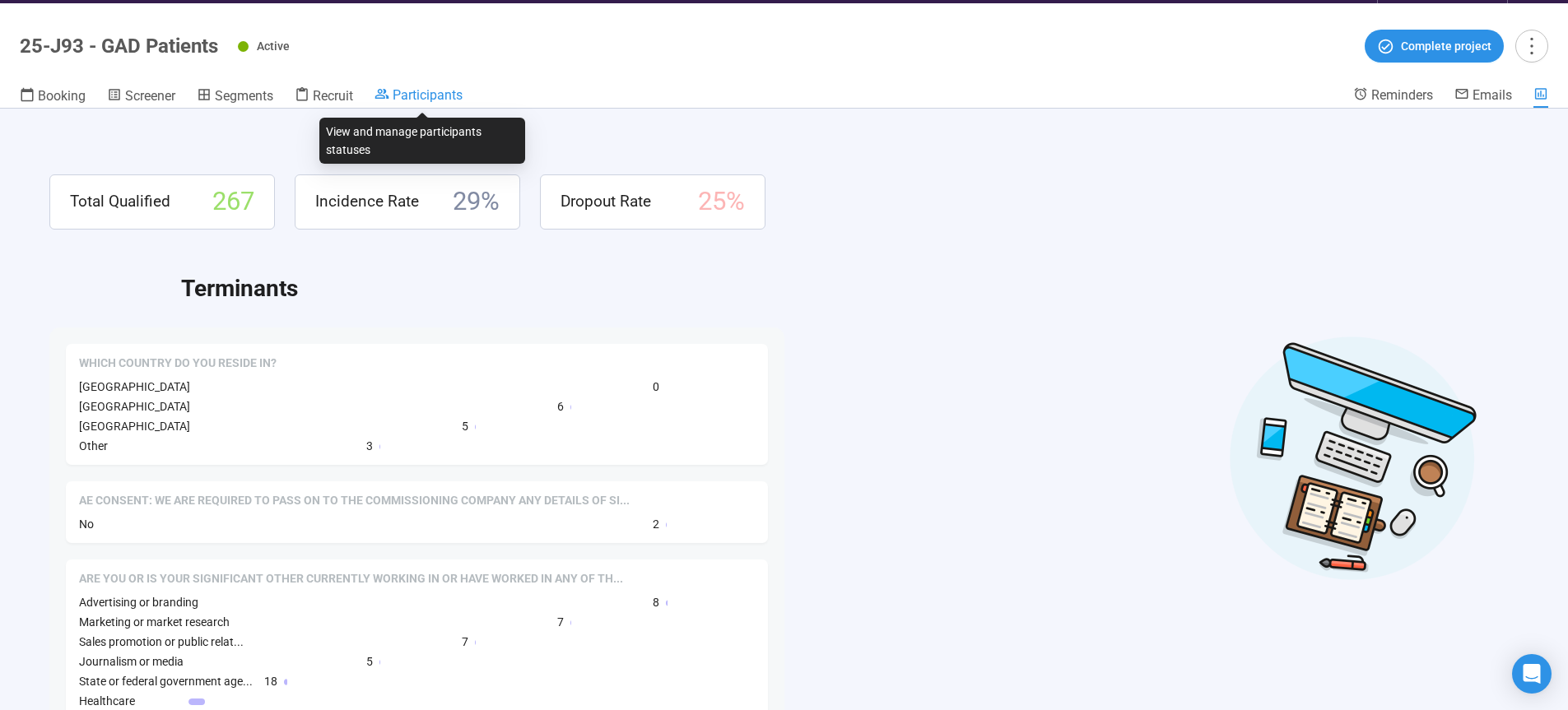
click at [444, 95] on span "Participants" at bounding box center [428, 94] width 70 height 15
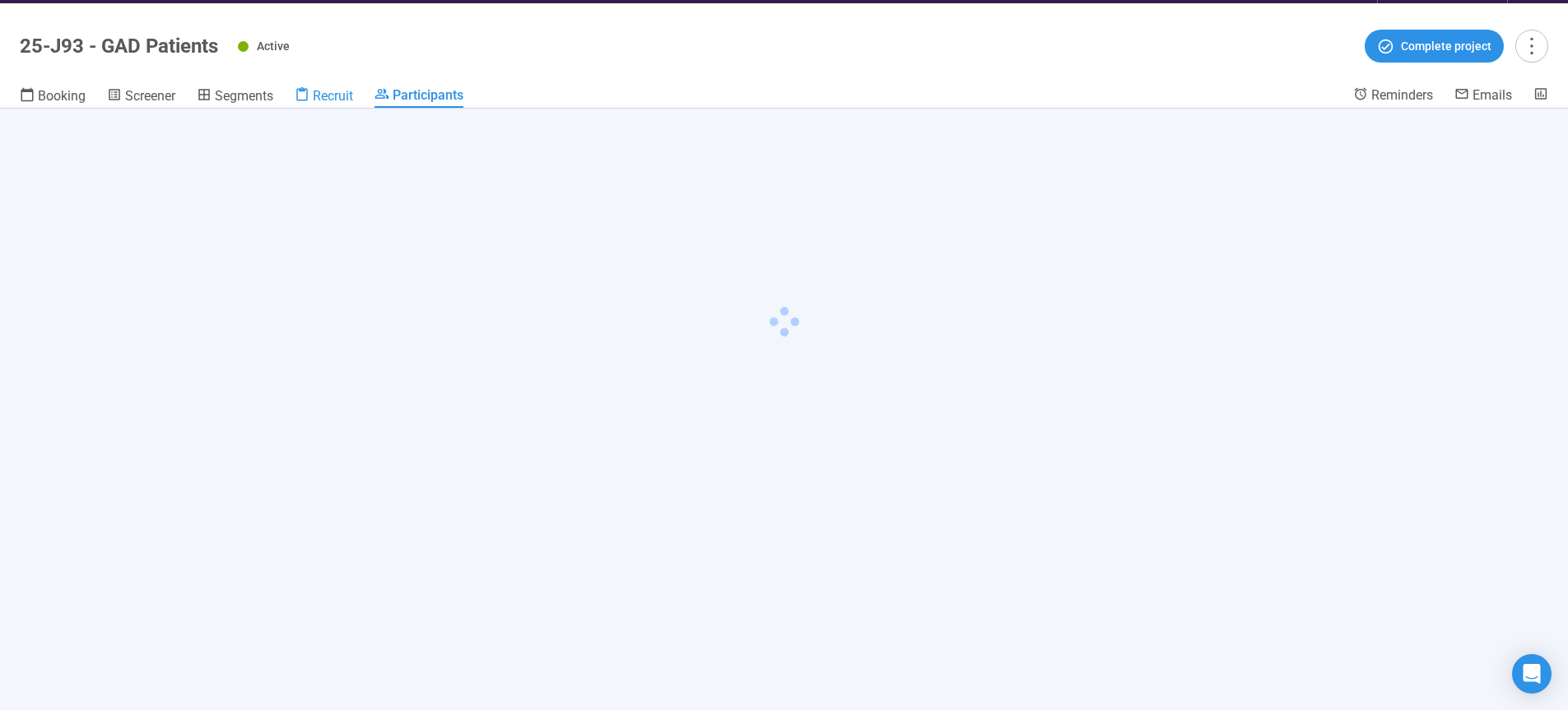
click at [344, 100] on span "Recruit" at bounding box center [333, 95] width 40 height 15
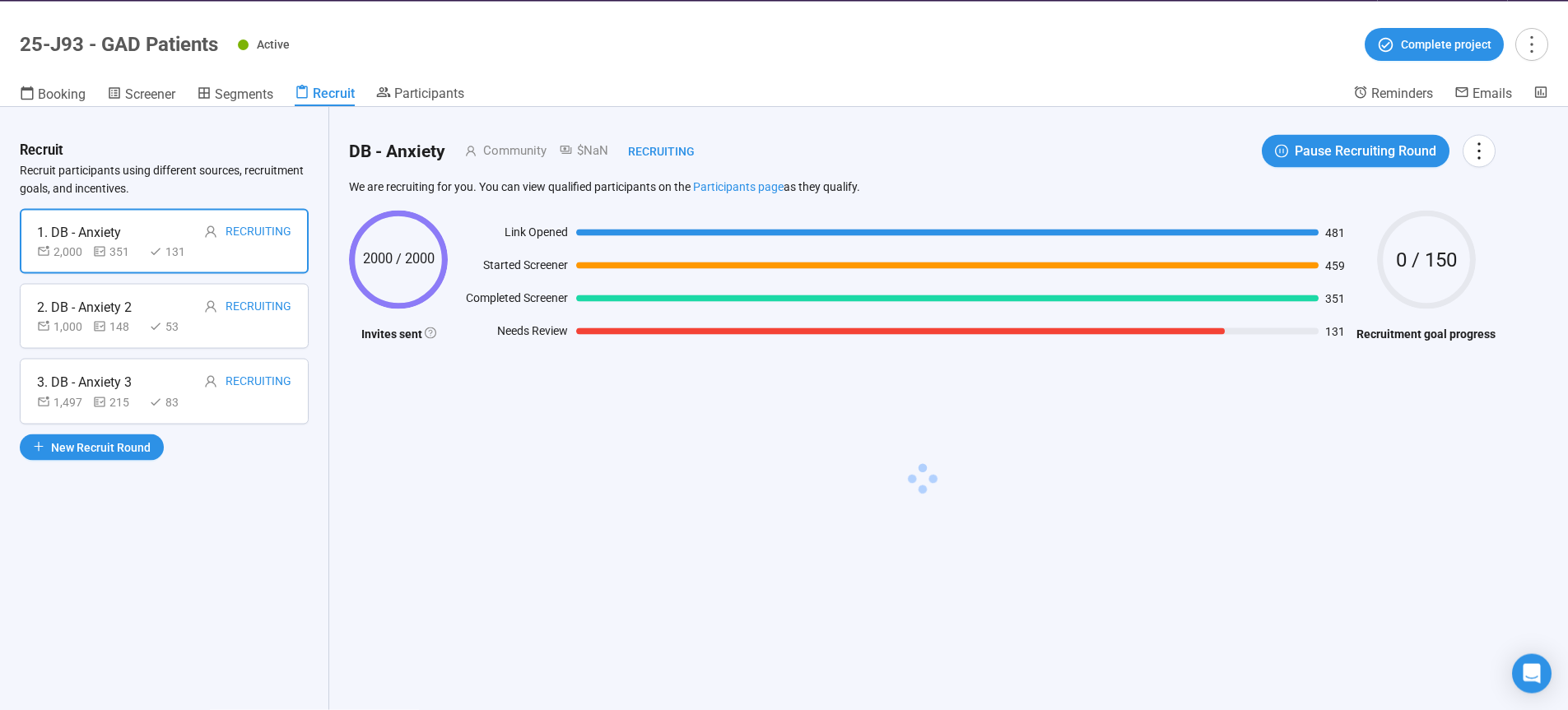
scroll to position [57, 0]
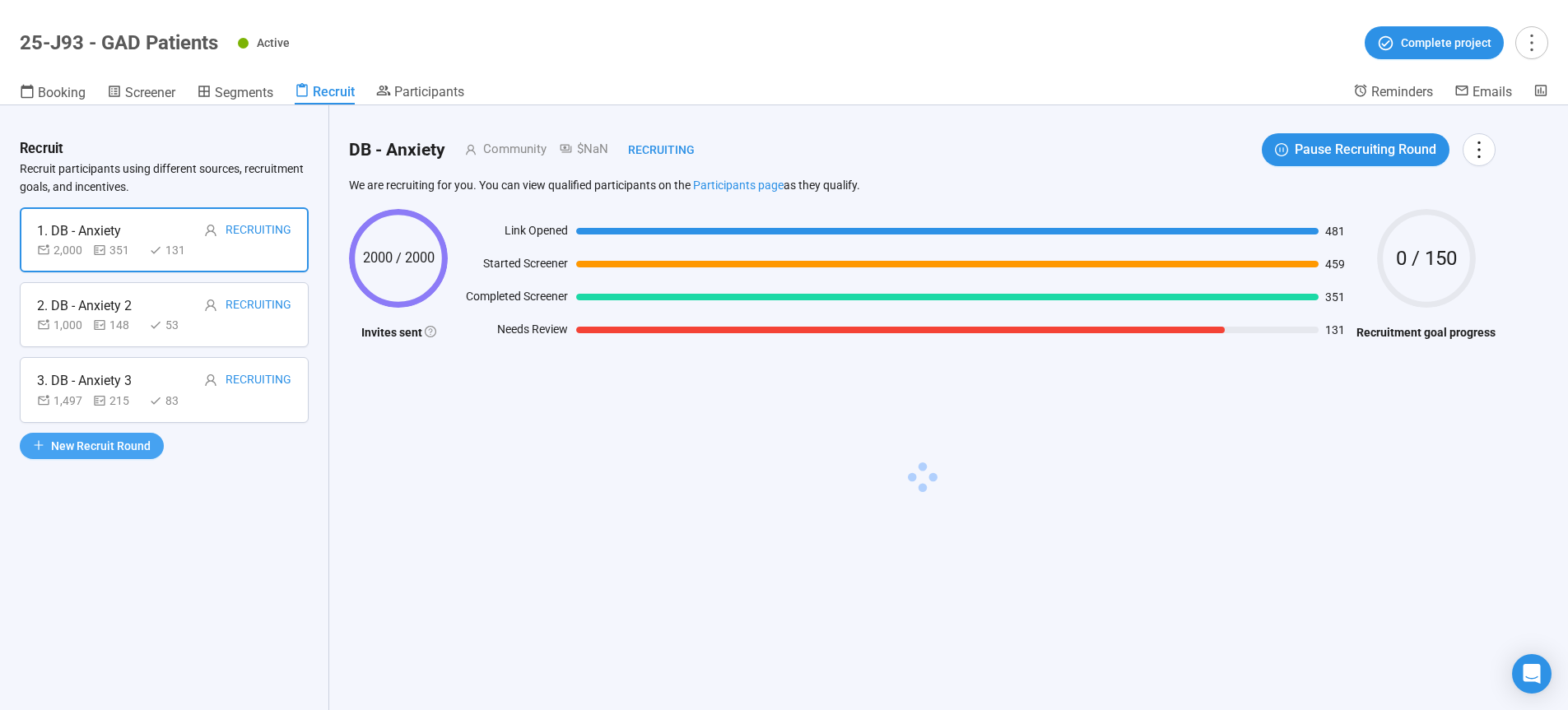
click at [122, 444] on span "New Recruit Round" at bounding box center [100, 446] width 100 height 18
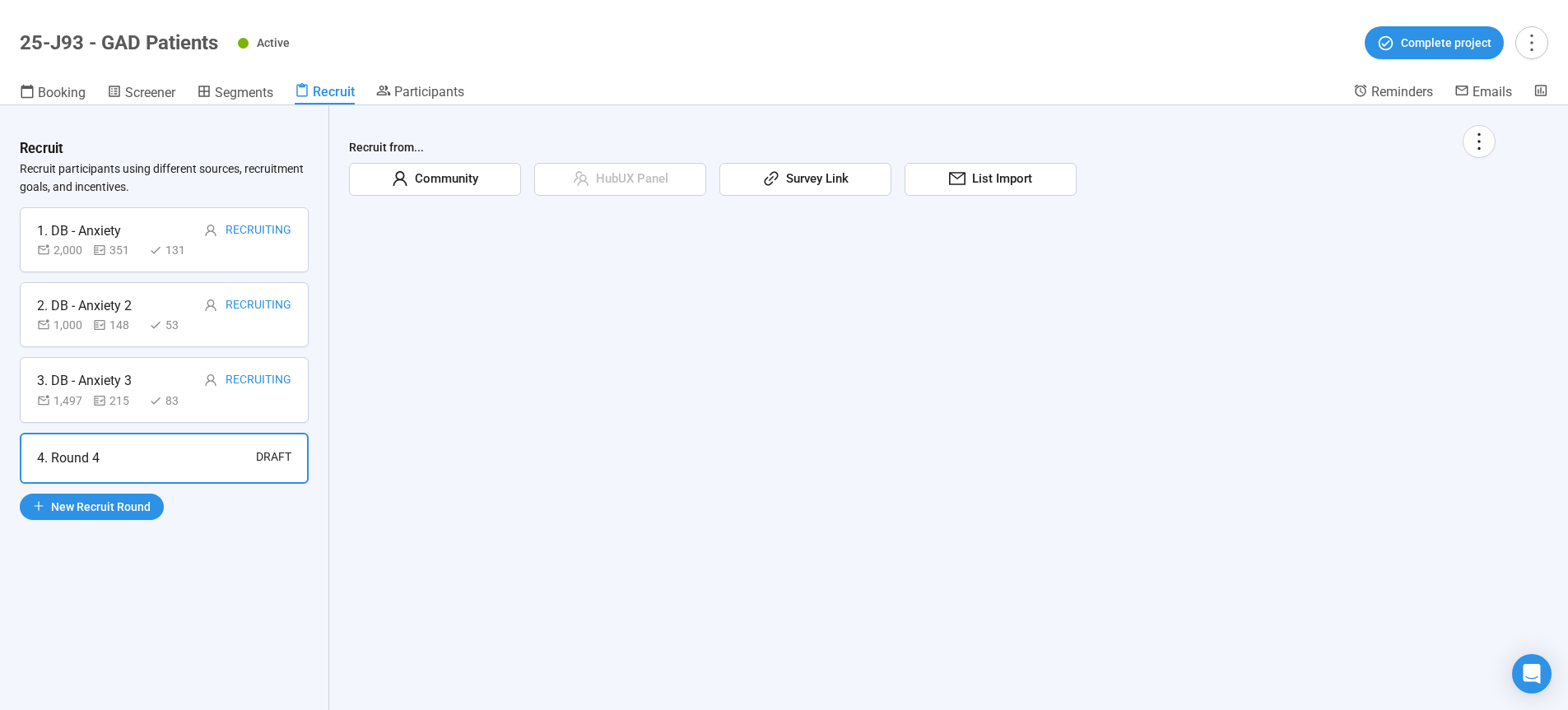
click at [827, 190] on div "Survey Link" at bounding box center [806, 179] width 172 height 33
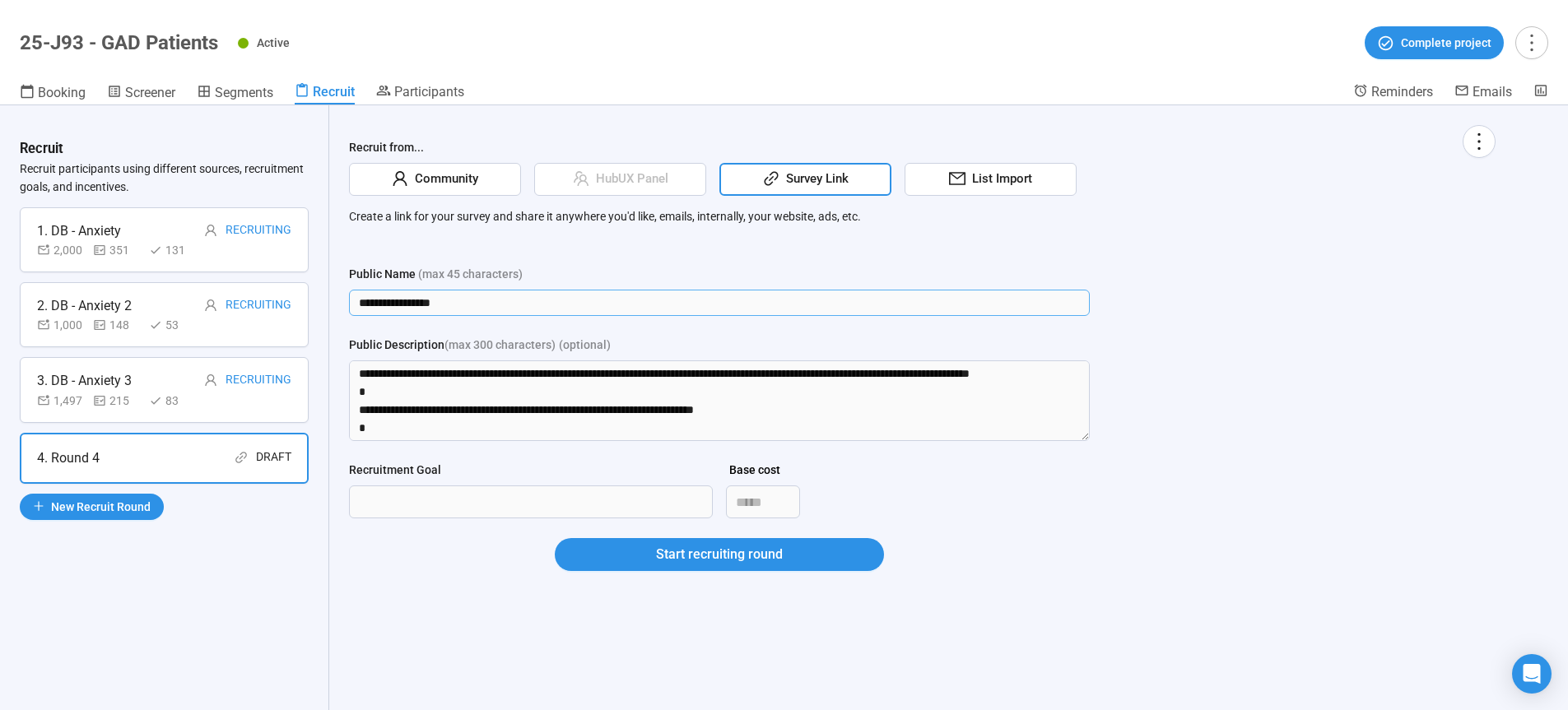
drag, startPoint x: 462, startPoint y: 303, endPoint x: 308, endPoint y: 302, distance: 154.0
click at [349, 302] on input "**********" at bounding box center [719, 302] width 741 height 26
type input "**********"
click at [365, 381] on textarea "Public Description (max 300 characters) (optional)" at bounding box center [719, 401] width 741 height 81
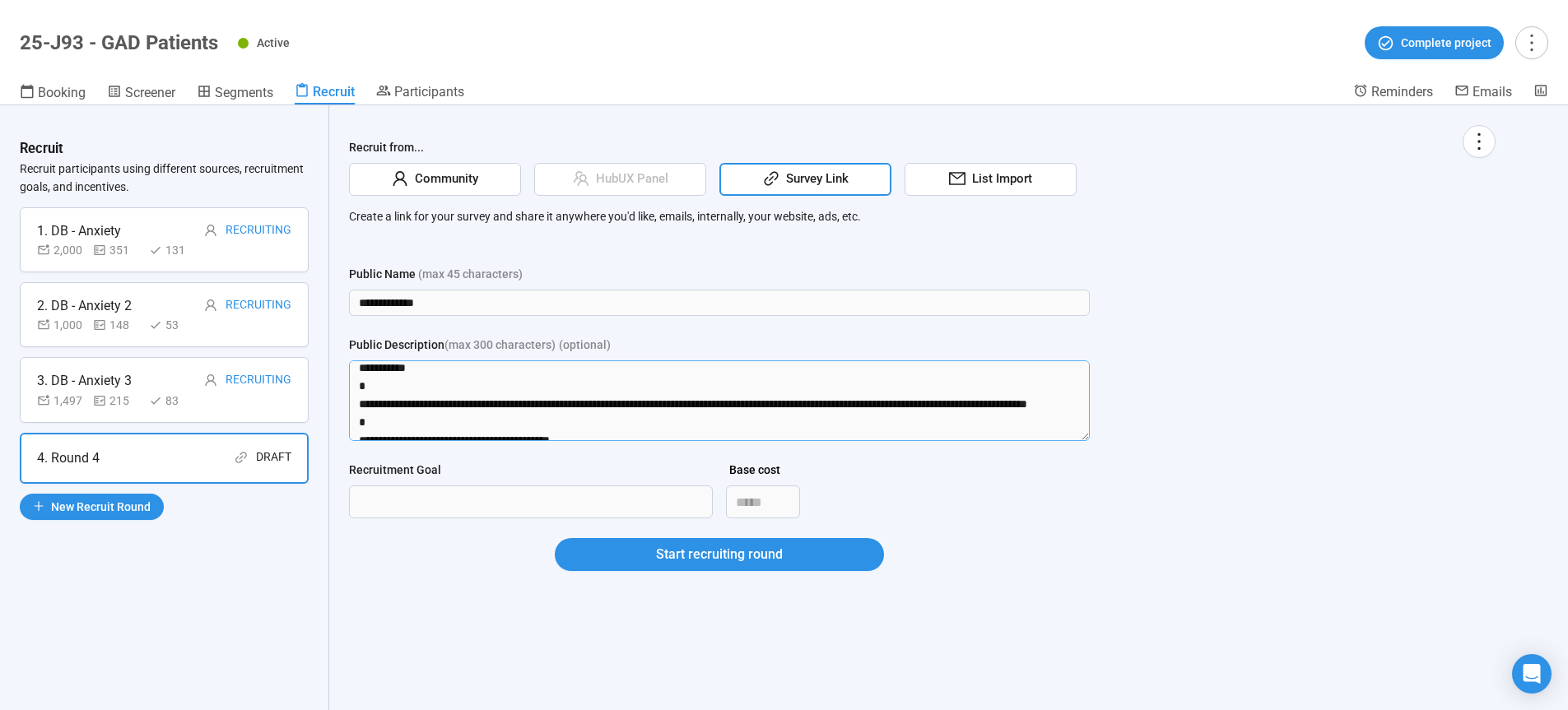
scroll to position [344, 0]
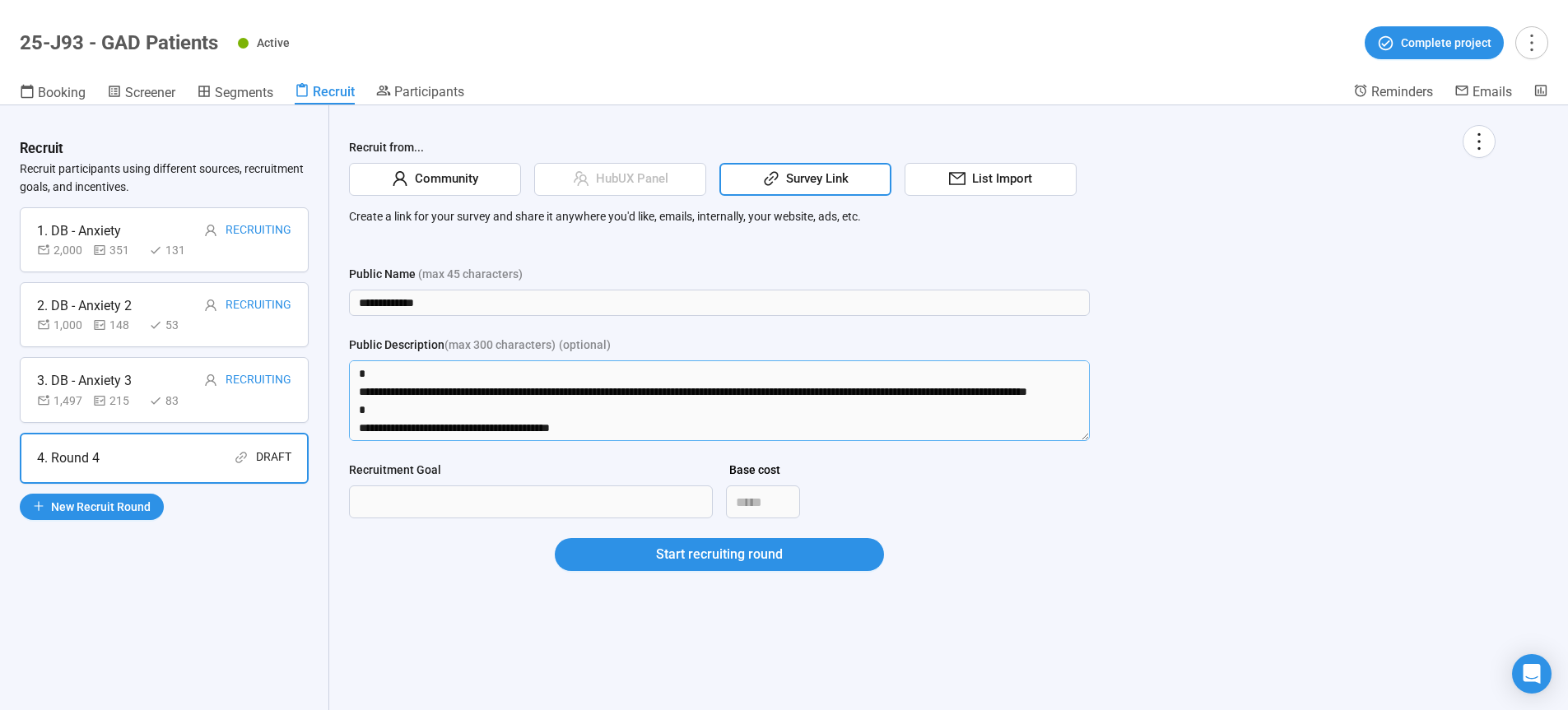
drag, startPoint x: 358, startPoint y: 373, endPoint x: 1053, endPoint y: 595, distance: 729.6
click at [1052, 441] on textarea "Public Description (max 300 characters) (optional)" at bounding box center [719, 401] width 741 height 81
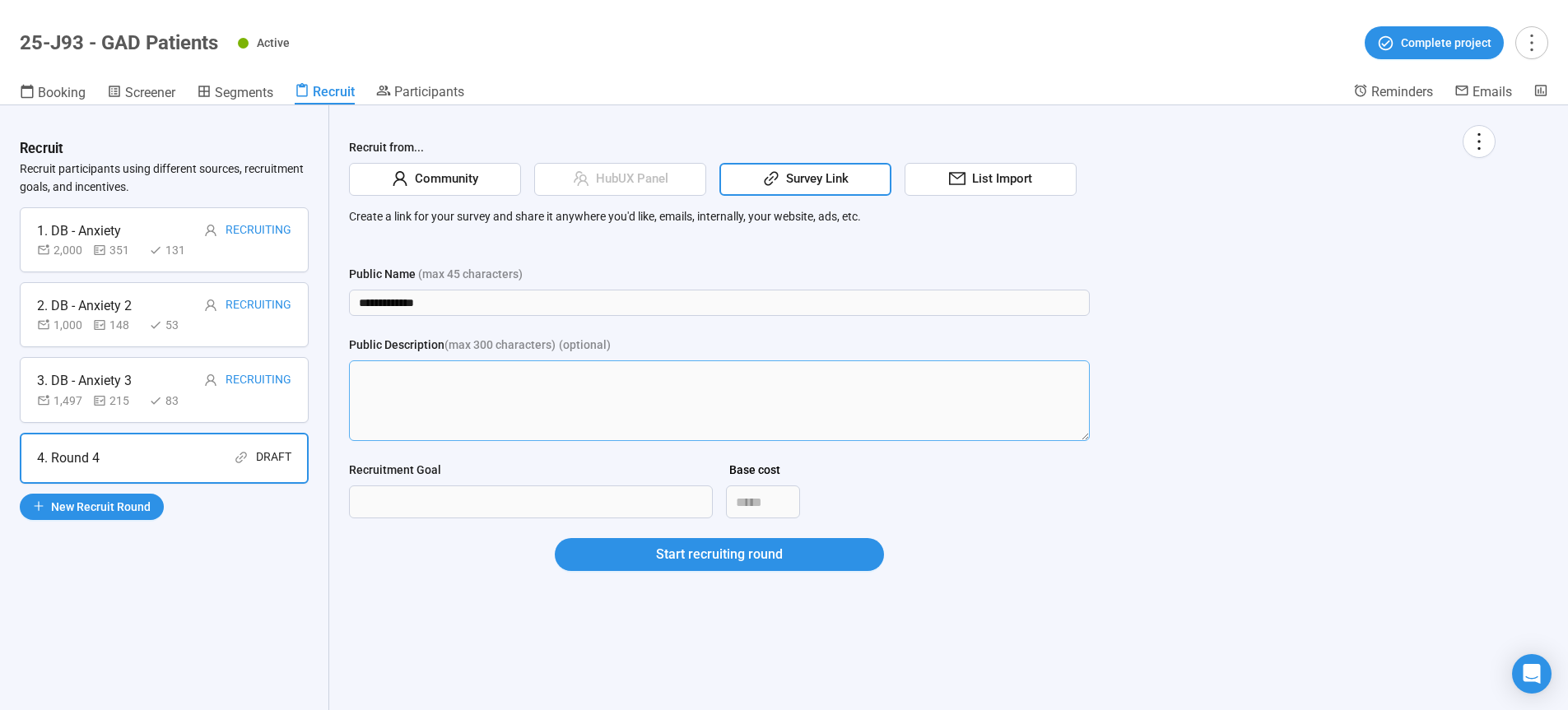
scroll to position [0, 0]
click at [429, 509] on input "Recruitment Goal" at bounding box center [531, 501] width 362 height 31
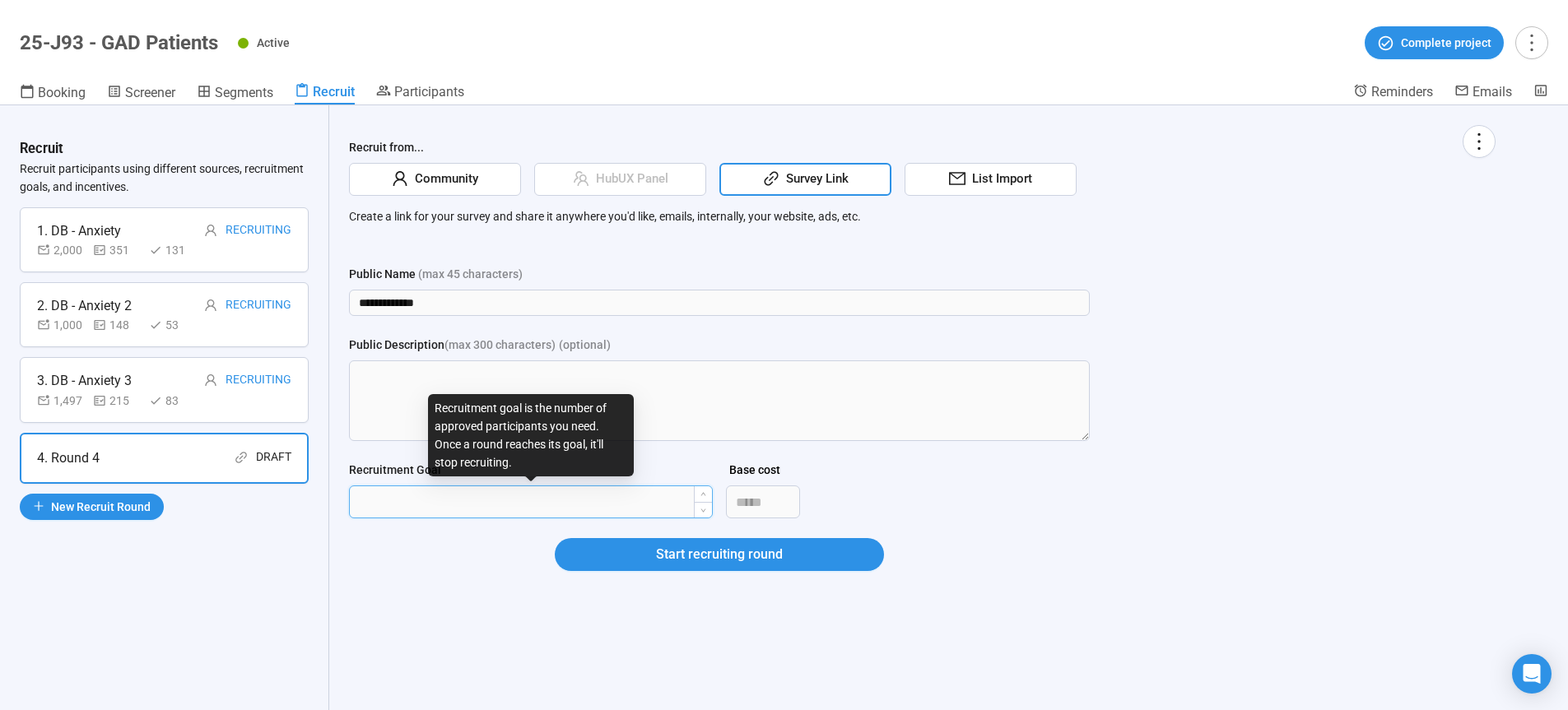
type input "***"
click at [555, 538] on button "Start recruiting round" at bounding box center [719, 554] width 329 height 33
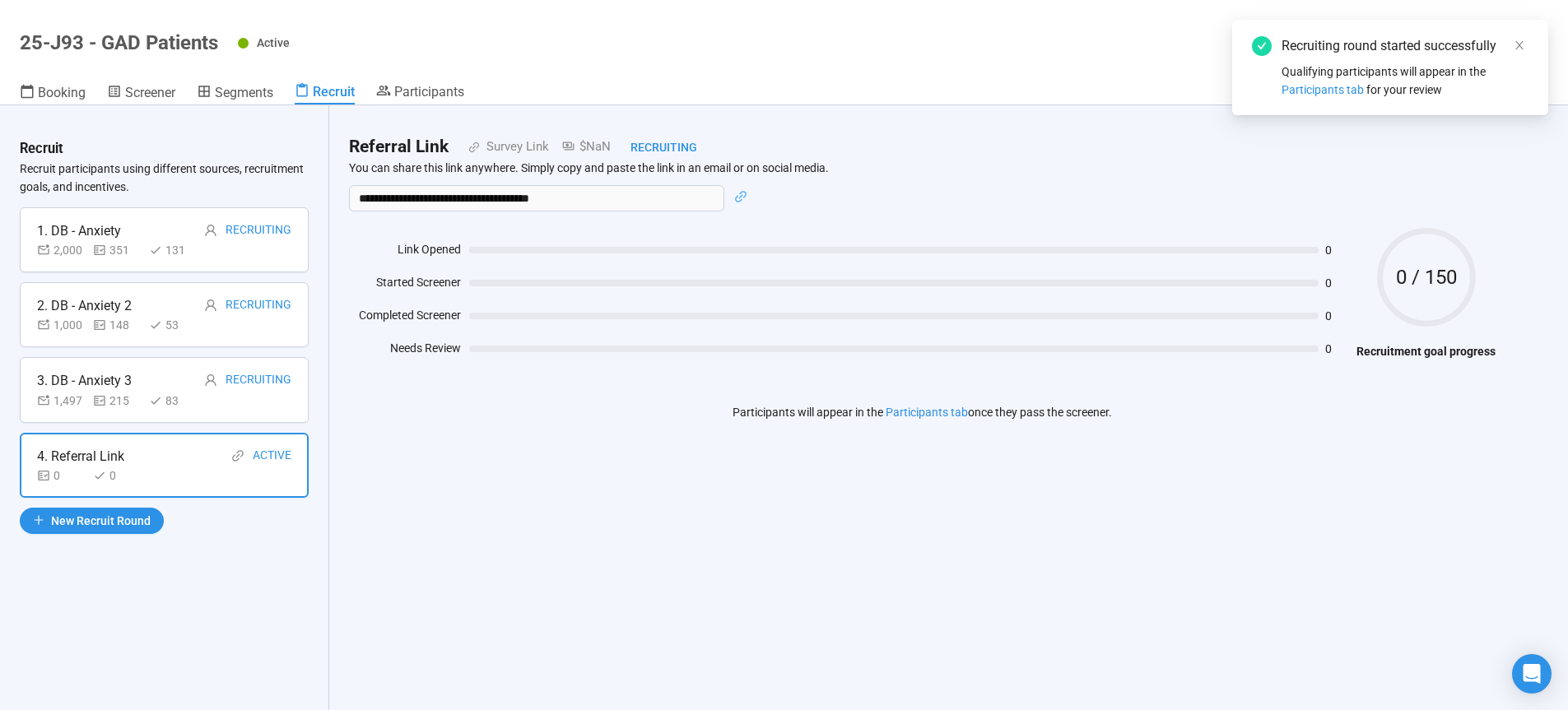
click at [739, 195] on icon "link" at bounding box center [741, 196] width 13 height 13
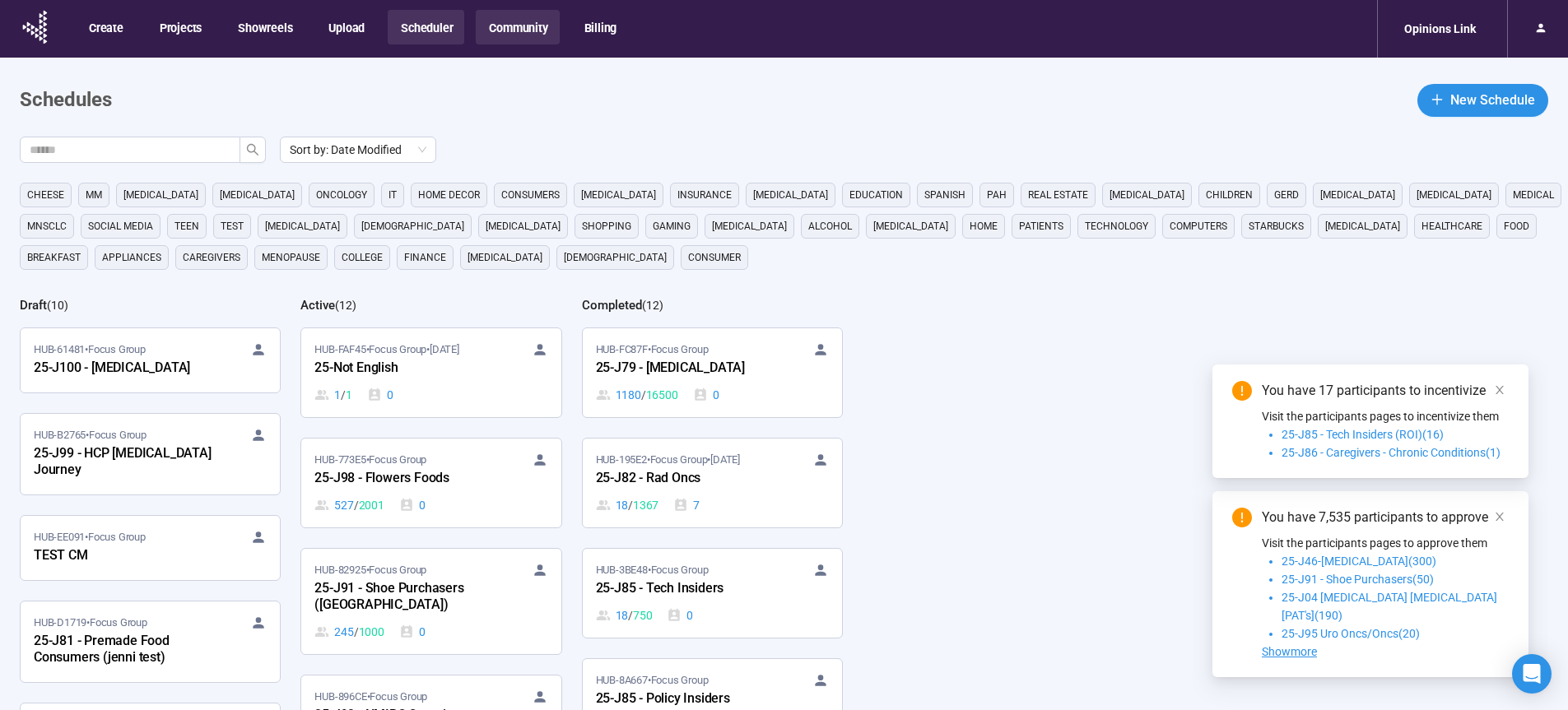
click at [525, 27] on button "Community" at bounding box center [517, 27] width 83 height 35
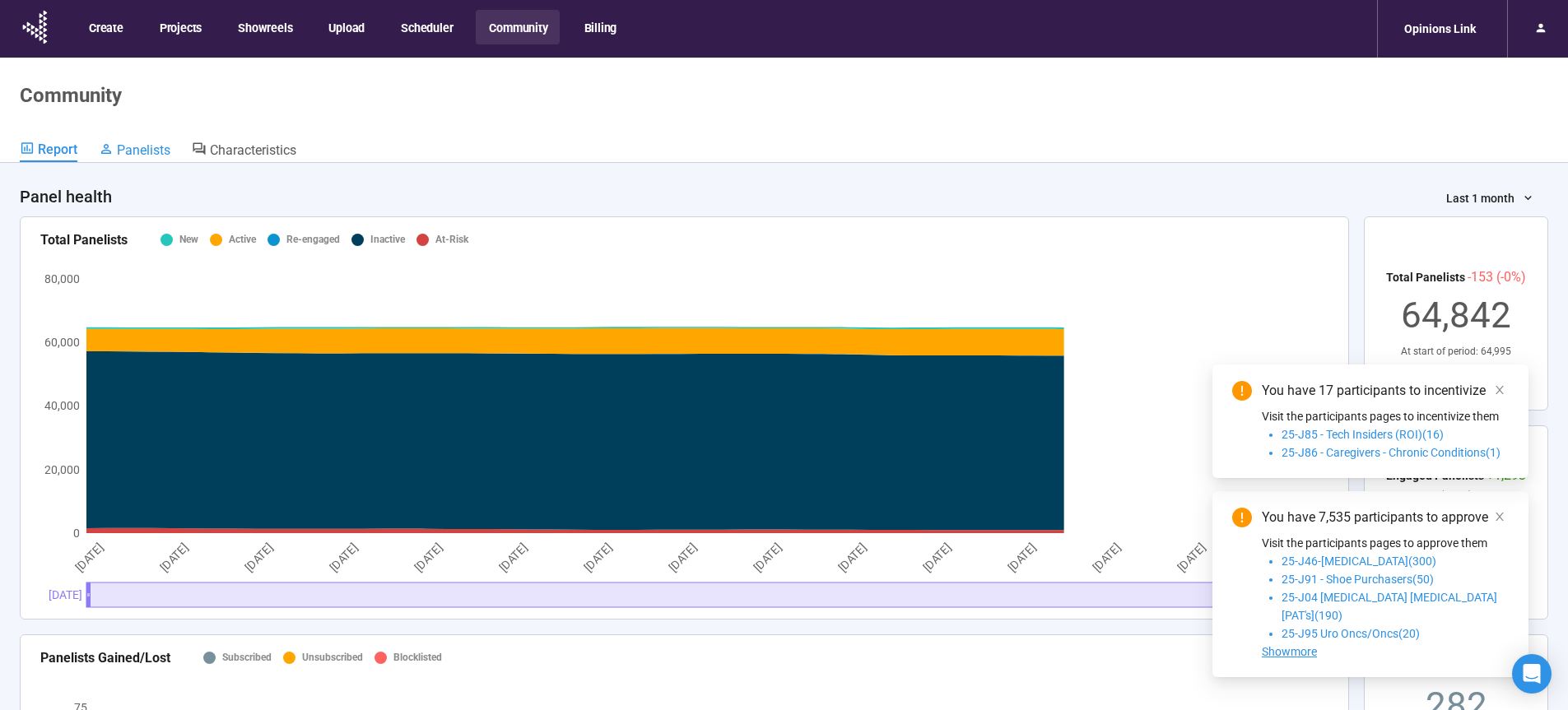
click at [146, 153] on span "Panelists" at bounding box center [144, 150] width 54 height 15
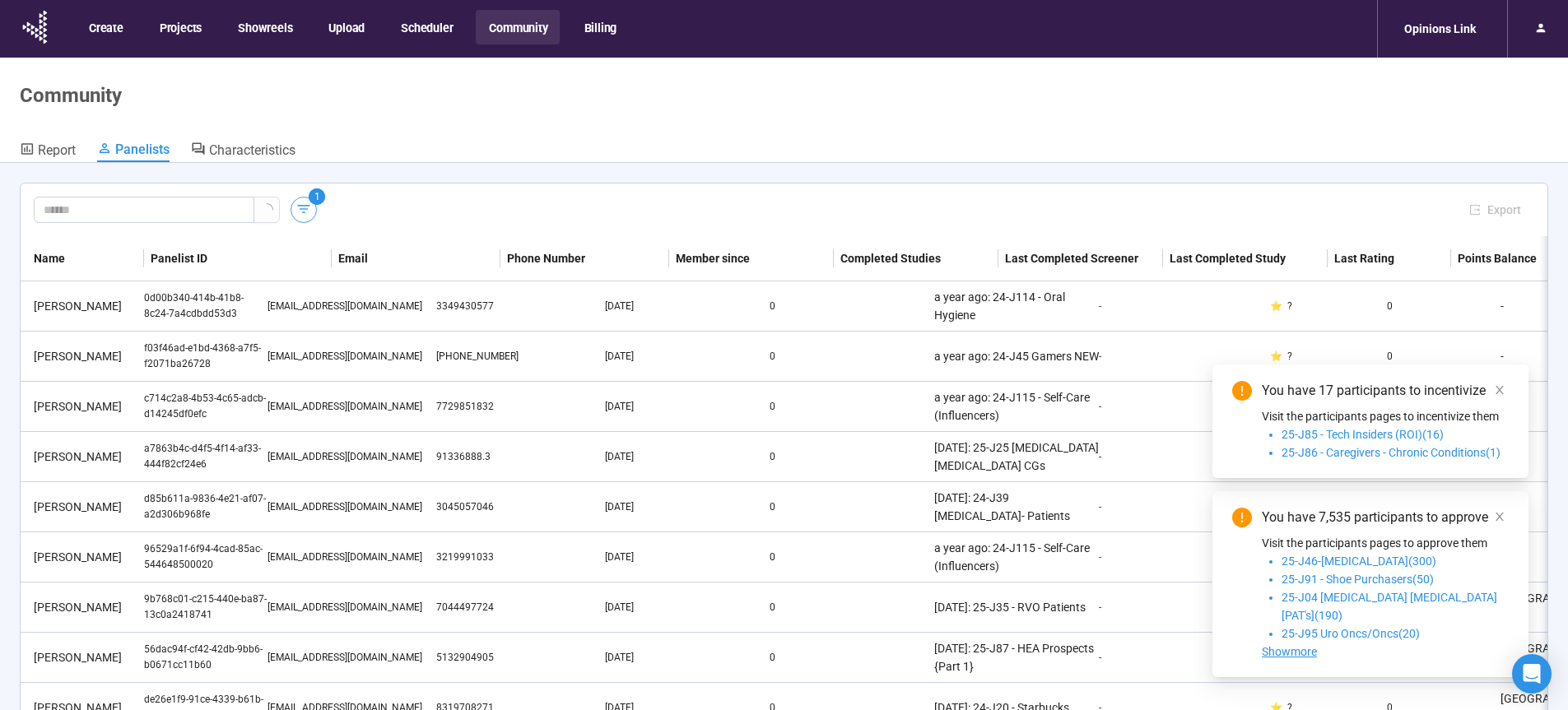
click at [307, 205] on icon "button" at bounding box center [304, 209] width 13 height 8
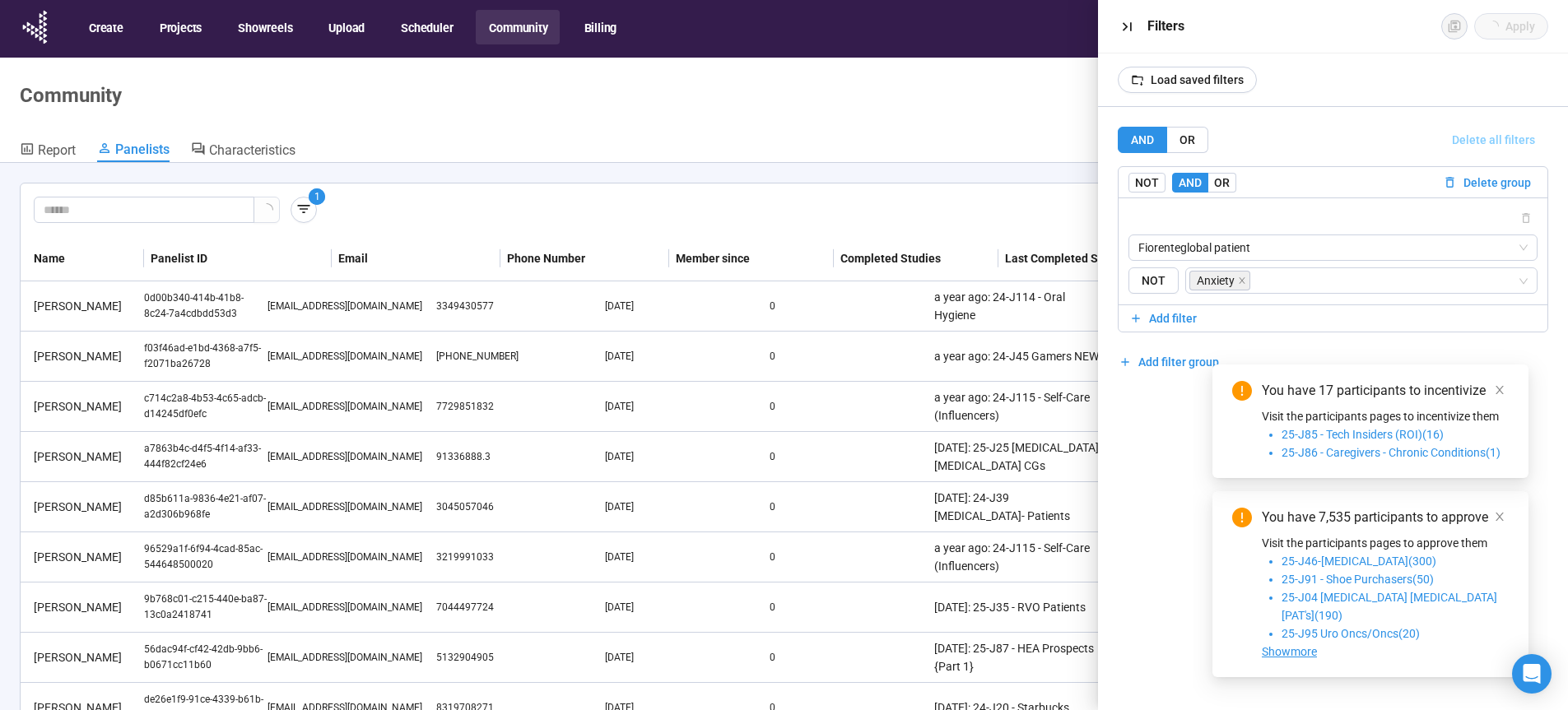
click at [1511, 137] on span "Delete all filters" at bounding box center [1494, 140] width 83 height 18
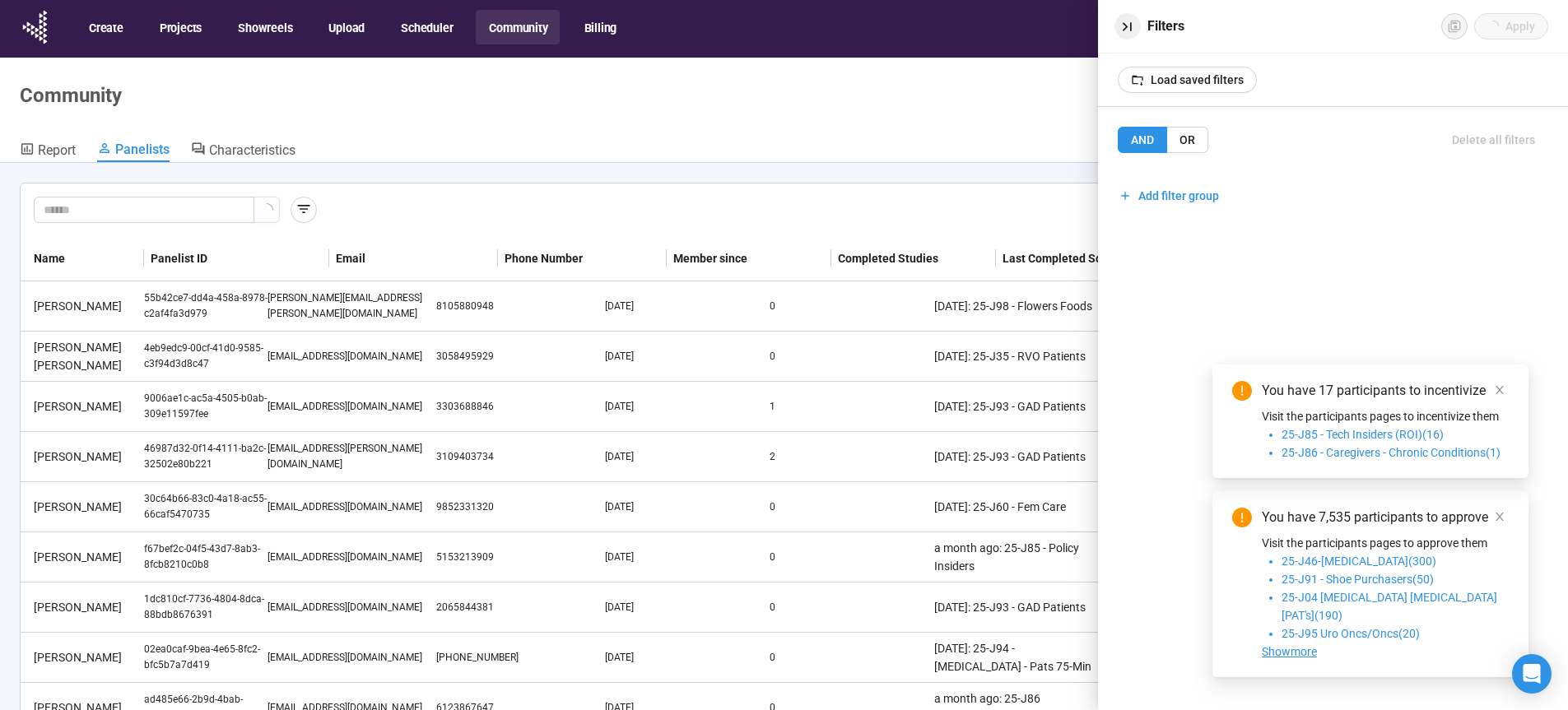
click at [1126, 24] on icon "button" at bounding box center [1127, 26] width 17 height 17
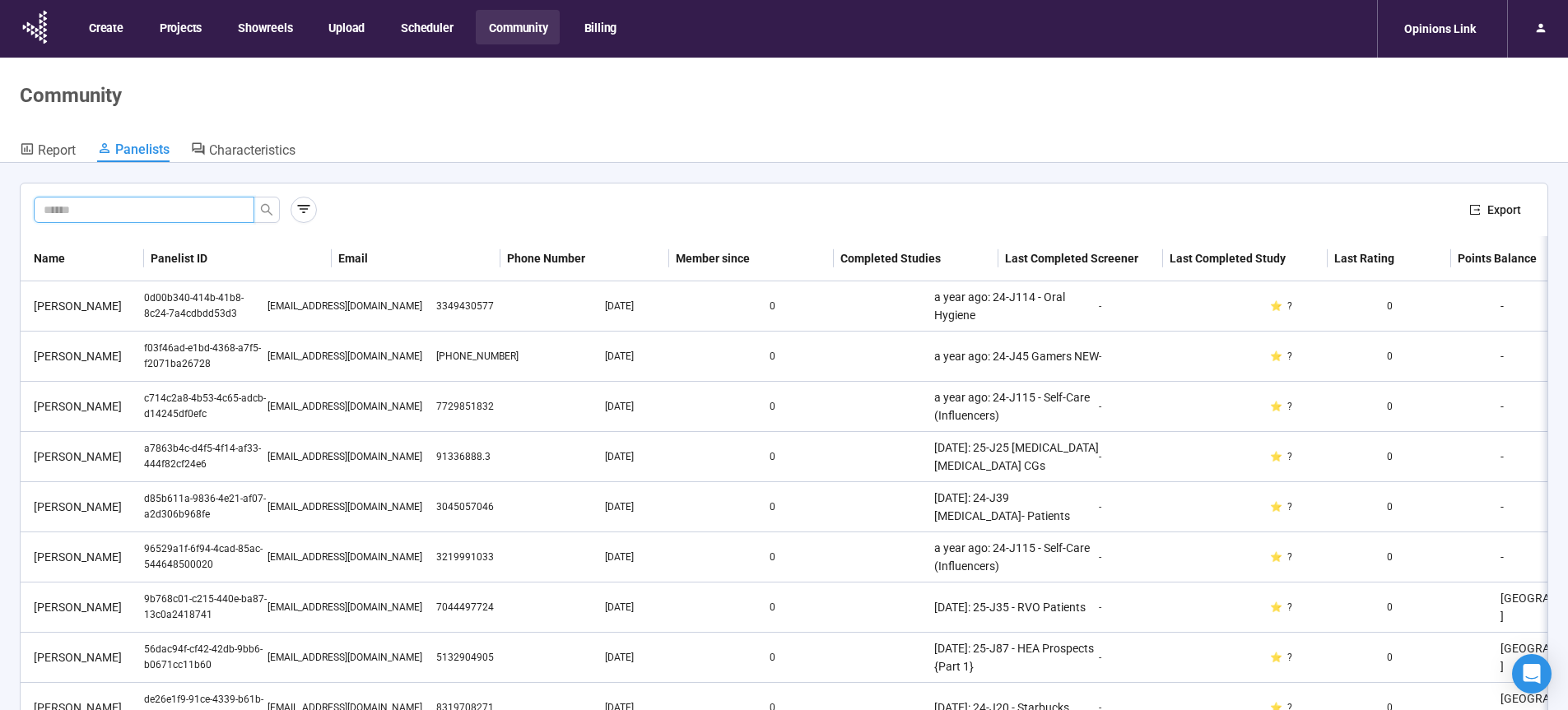
paste input "**********"
click at [269, 210] on icon "search" at bounding box center [266, 210] width 13 height 13
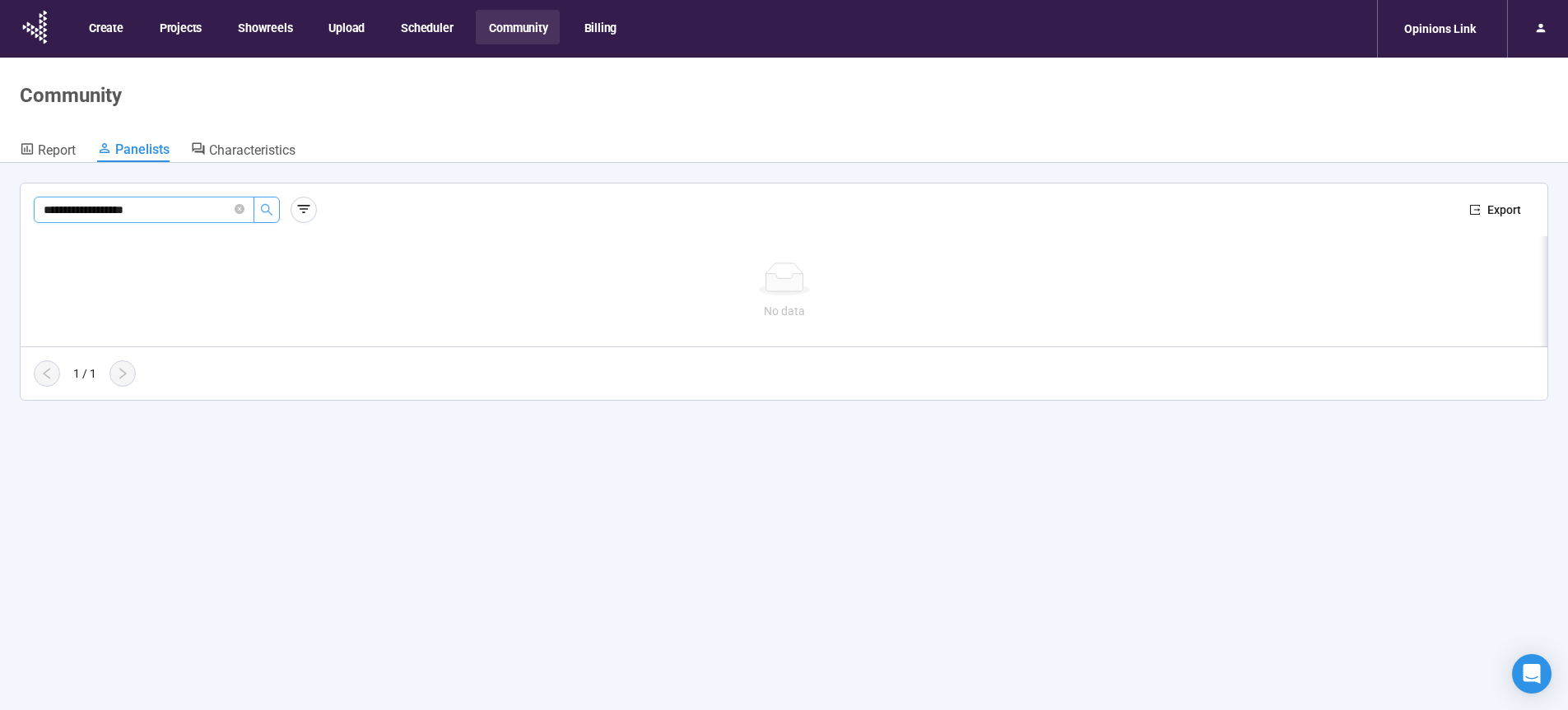
drag, startPoint x: 162, startPoint y: 212, endPoint x: -95, endPoint y: 208, distance: 257.0
click at [44, 208] on input "**********" at bounding box center [137, 210] width 187 height 18
click at [316, 212] on button "button" at bounding box center [303, 209] width 26 height 26
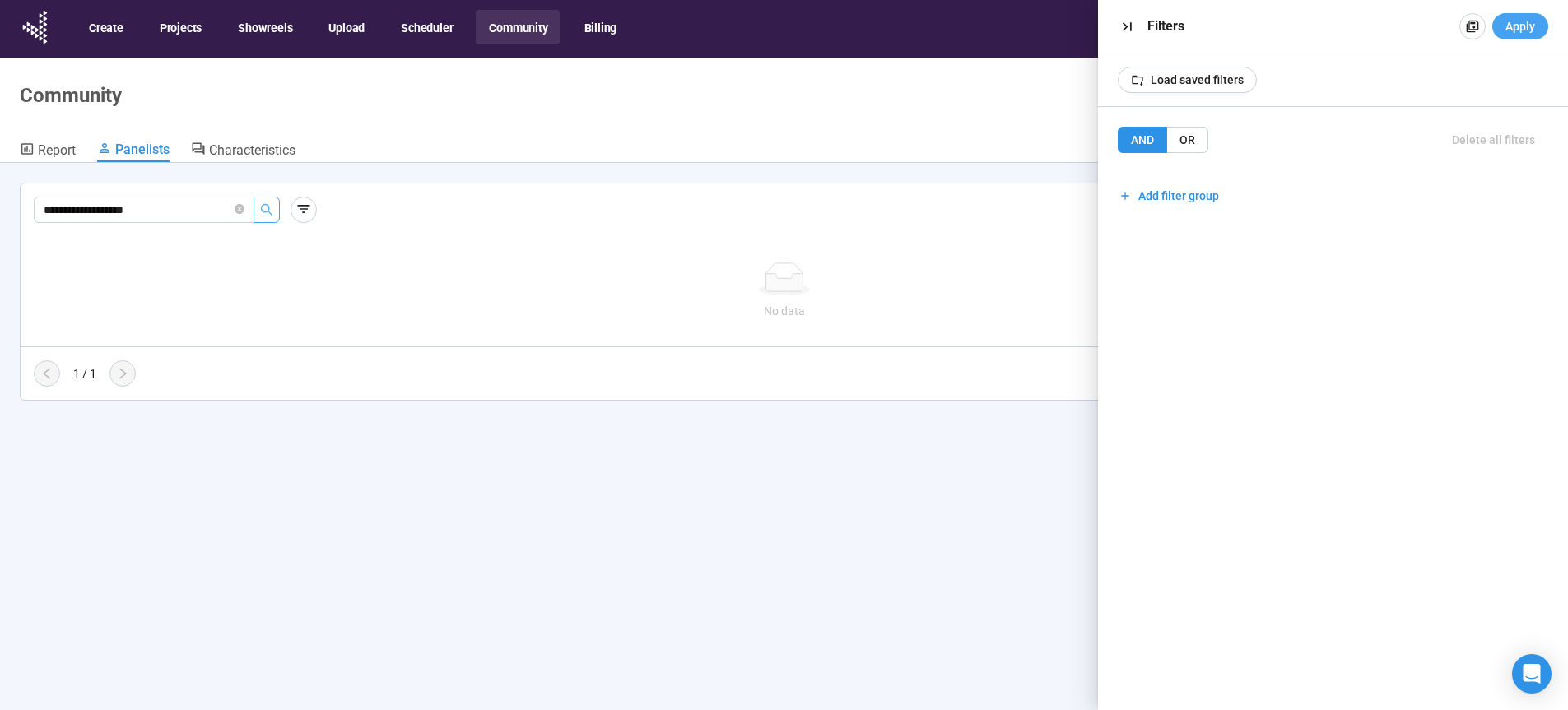
click at [1531, 22] on span "Apply" at bounding box center [1520, 26] width 30 height 18
click at [1122, 24] on icon "button" at bounding box center [1127, 26] width 17 height 17
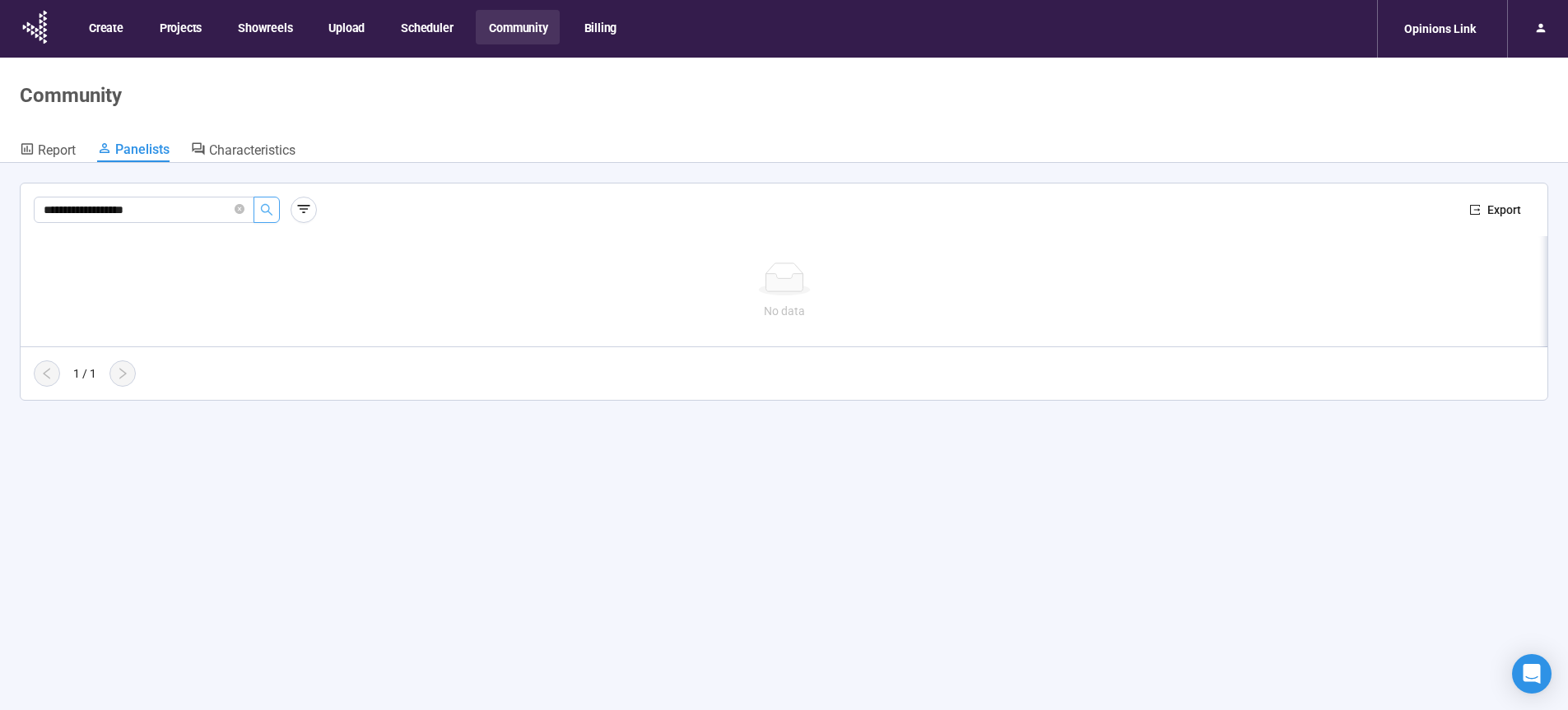
click at [273, 215] on icon "search" at bounding box center [266, 210] width 13 height 13
click at [196, 212] on input "**********" at bounding box center [137, 210] width 187 height 18
drag, startPoint x: 46, startPoint y: 212, endPoint x: 41, endPoint y: 245, distance: 33.4
click at [46, 213] on input "**********" at bounding box center [137, 210] width 187 height 18
click at [516, 289] on div at bounding box center [784, 279] width 1487 height 33
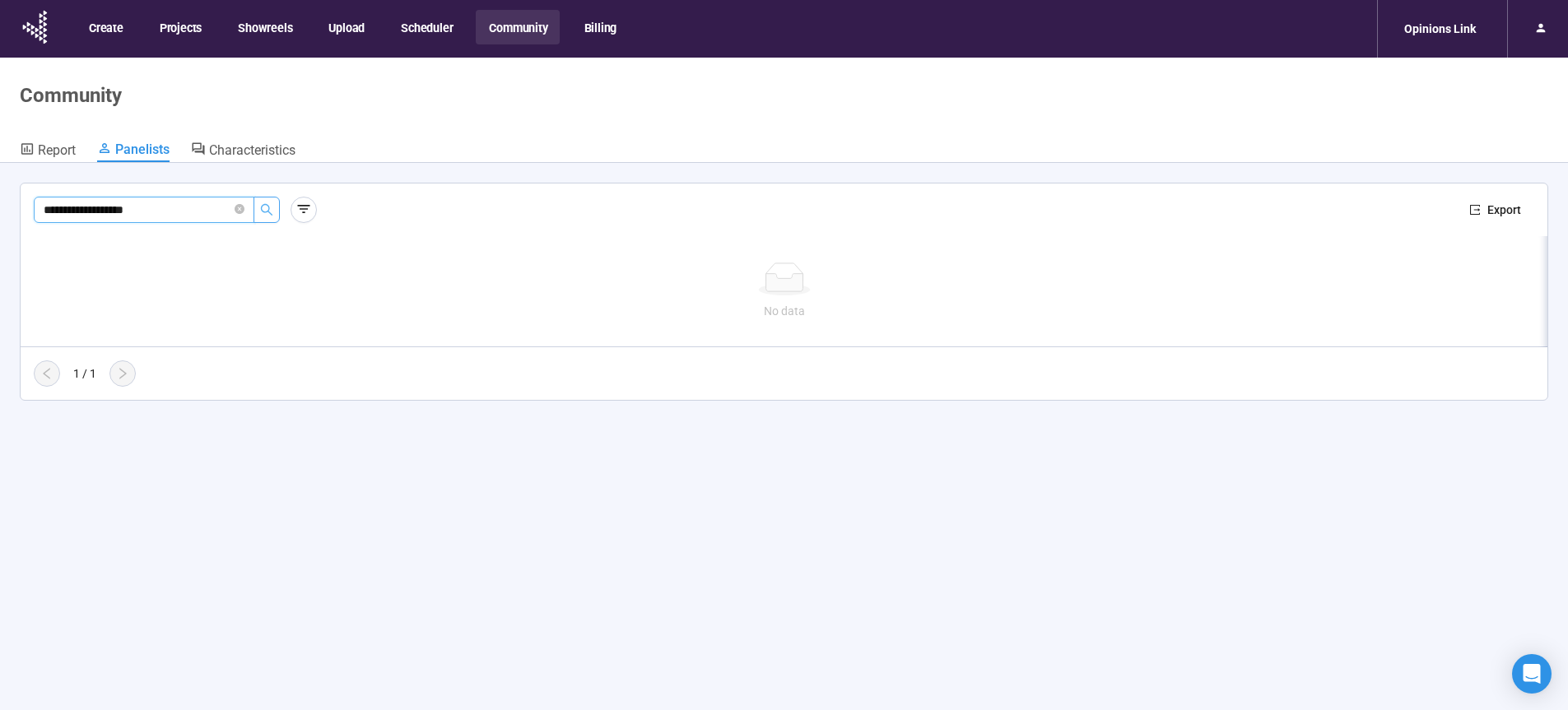
drag, startPoint x: -37, startPoint y: 208, endPoint x: -89, endPoint y: 207, distance: 52.0
click at [44, 207] on input "**********" at bounding box center [137, 210] width 187 height 18
type input "*****"
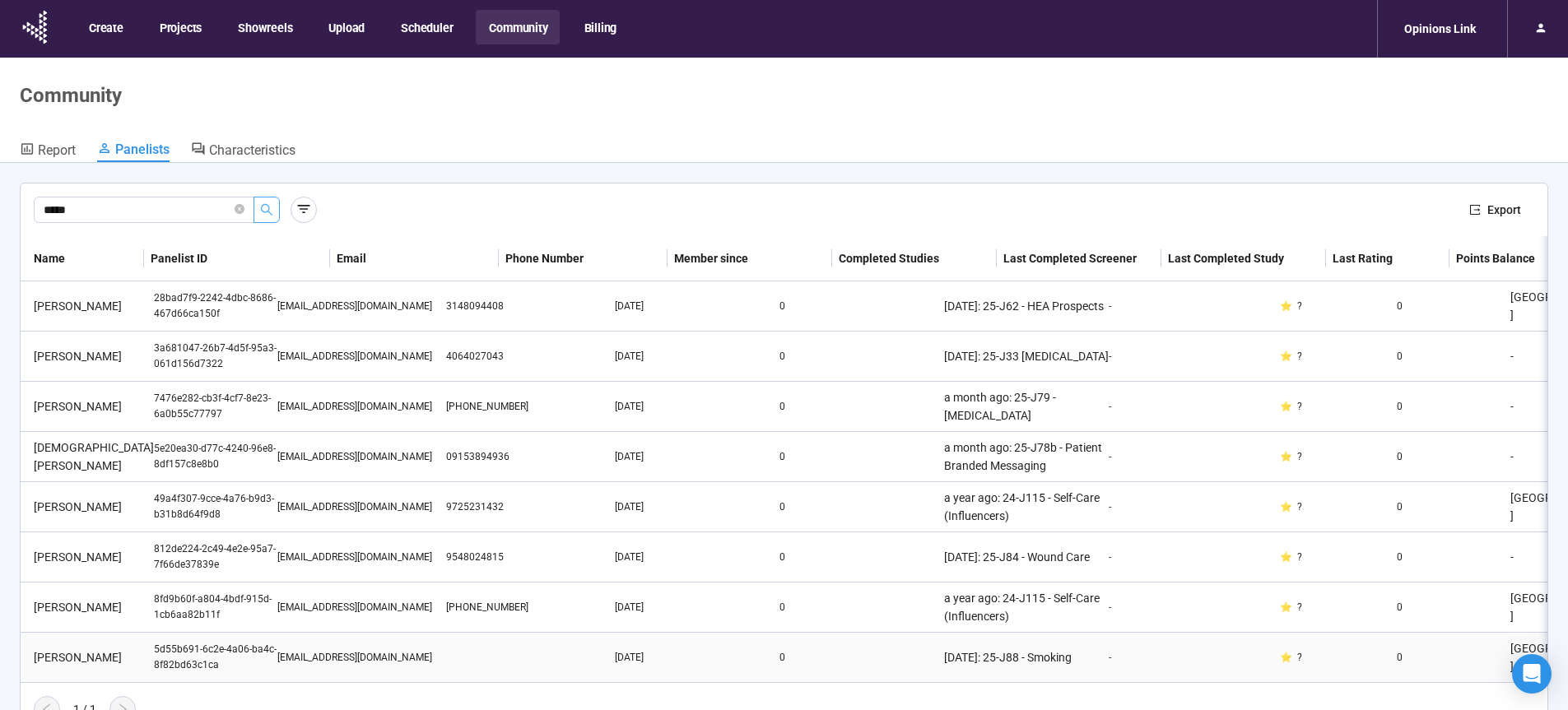
click at [61, 655] on div "[PERSON_NAME]" at bounding box center [90, 657] width 126 height 18
click at [190, 655] on div "5d55b691-6c2e-4a06-ba4c-8f82bd63c1ca" at bounding box center [216, 657] width 124 height 31
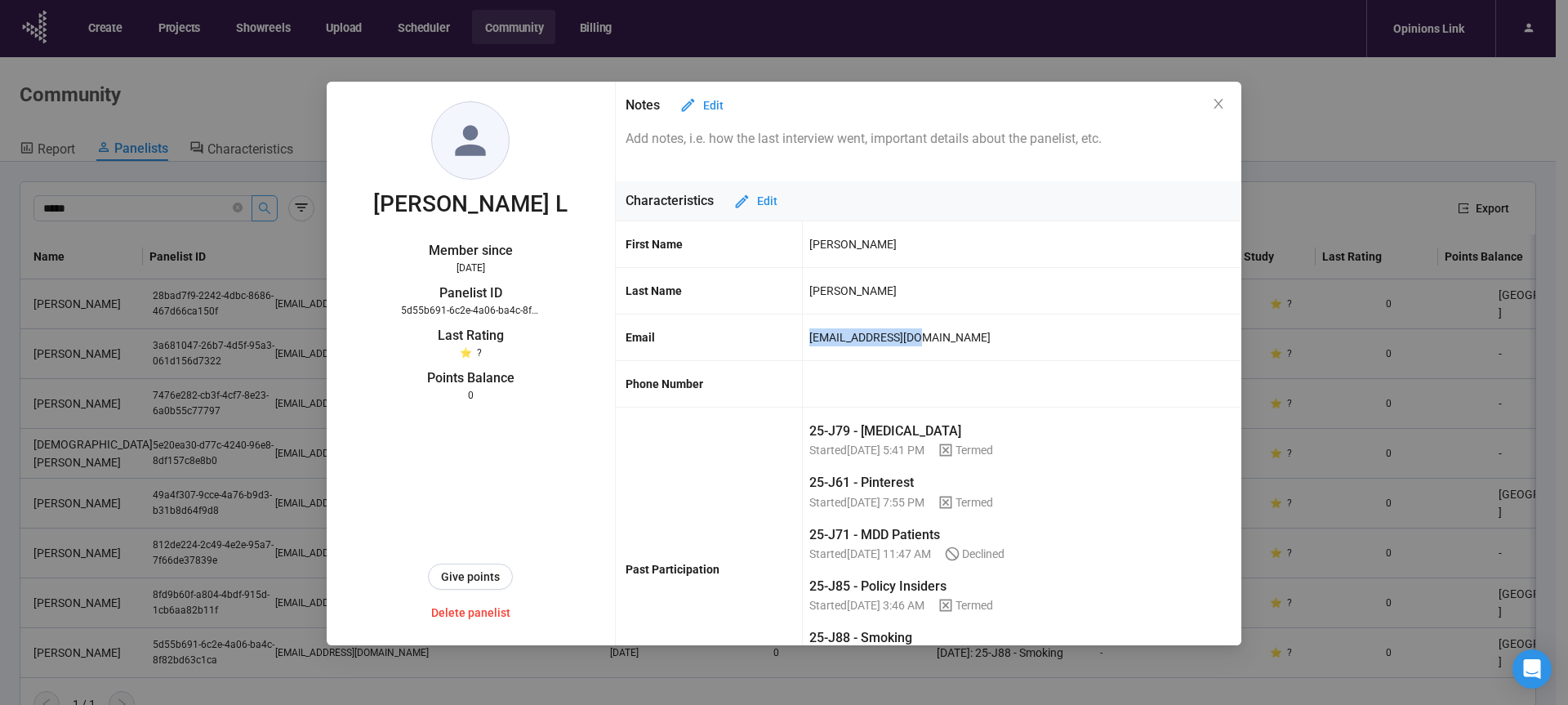
drag, startPoint x: 910, startPoint y: 338, endPoint x: 777, endPoint y: 341, distance: 133.0
click at [777, 341] on div "Email [EMAIL_ADDRESS][DOMAIN_NAME]" at bounding box center [929, 337] width 626 height 46
copy div "[EMAIL_ADDRESS][DOMAIN_NAME]"
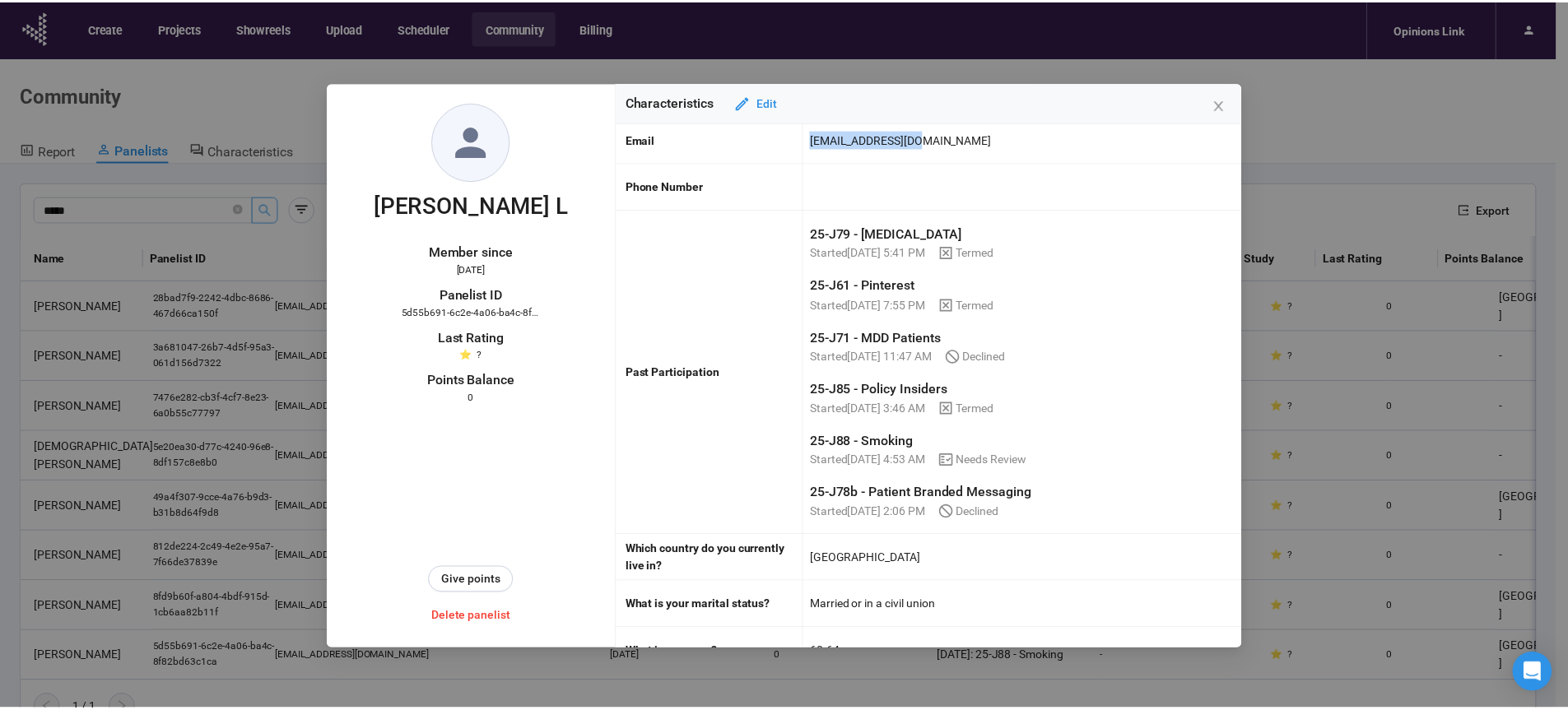
scroll to position [112, 0]
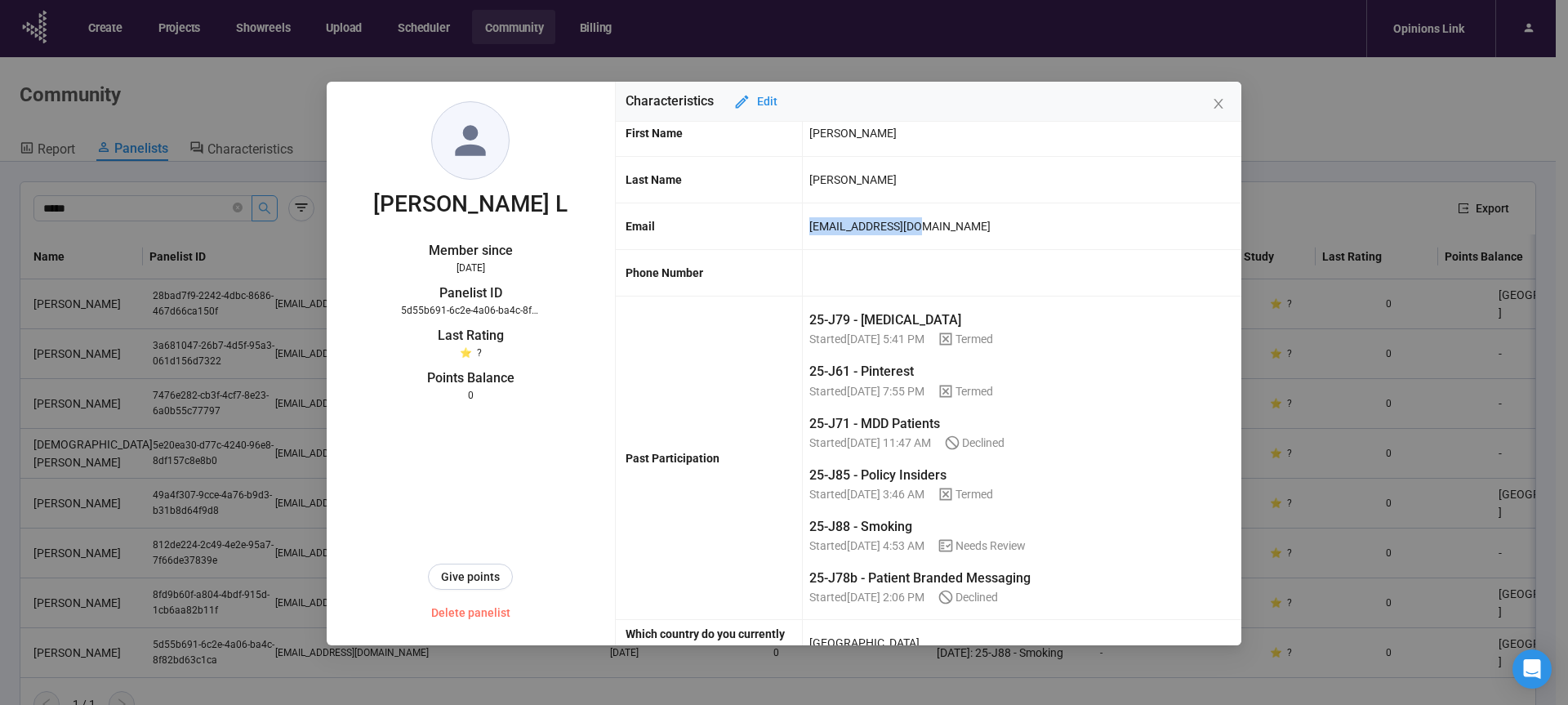
click at [478, 620] on span "Delete panelist" at bounding box center [471, 612] width 79 height 18
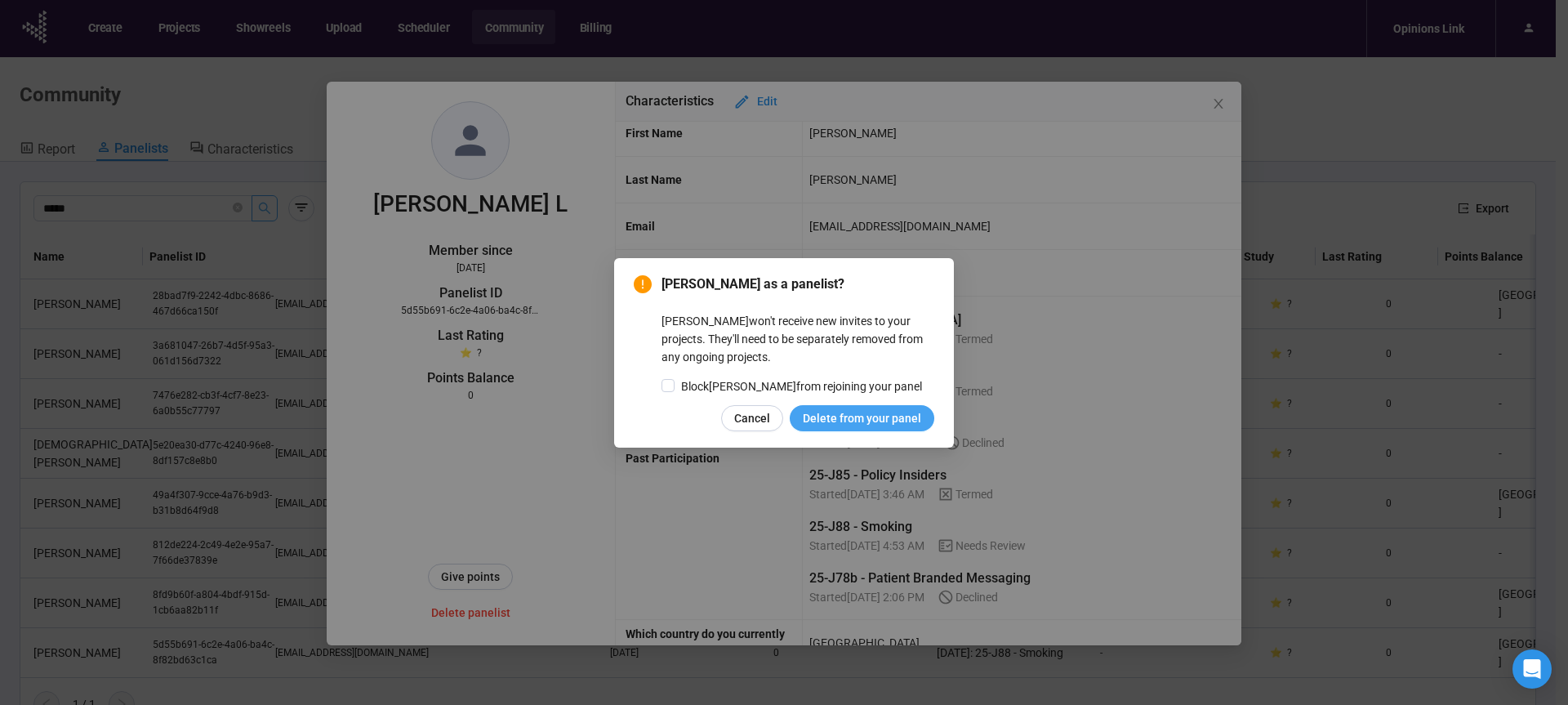
click at [854, 417] on span "Delete from your panel" at bounding box center [861, 418] width 118 height 18
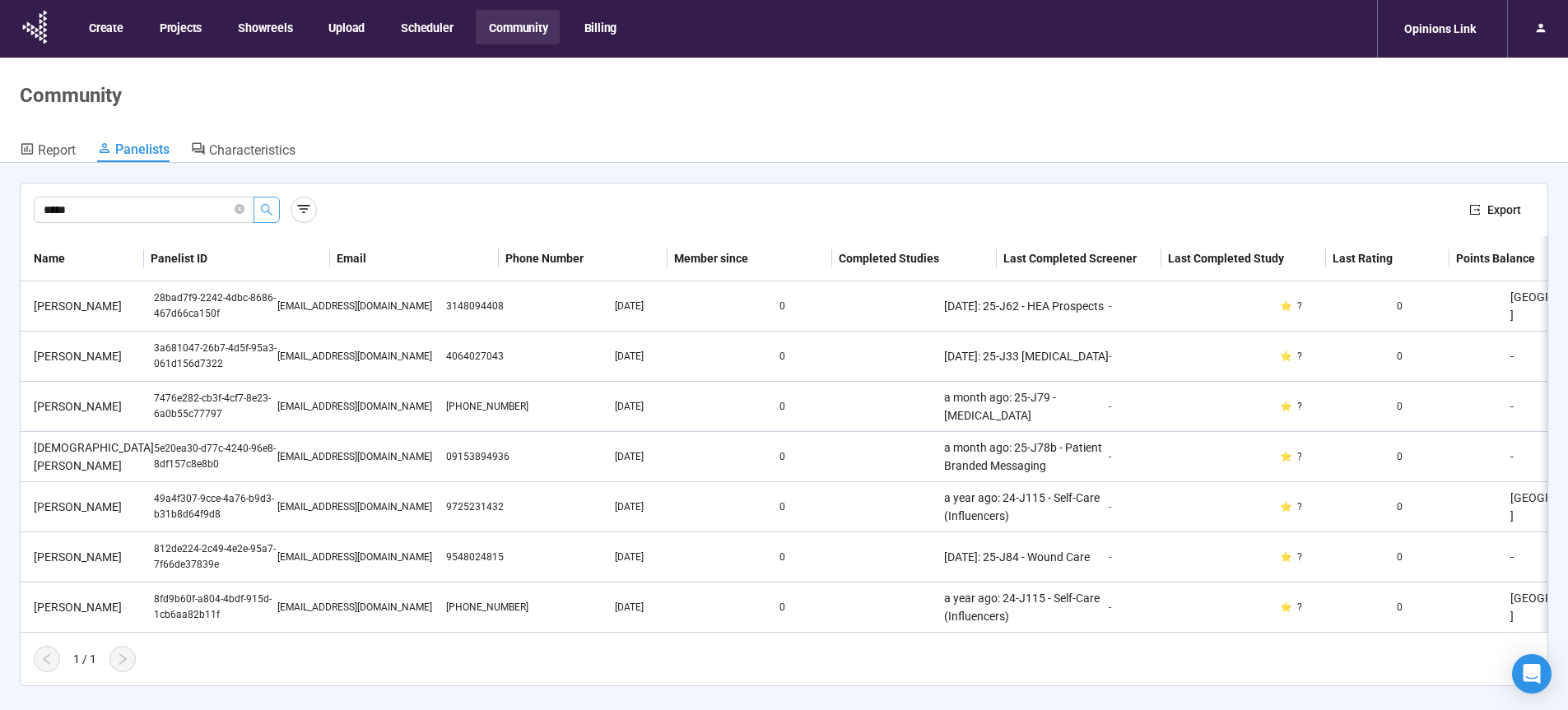
click at [268, 211] on icon "search" at bounding box center [266, 210] width 12 height 12
